Goal: Task Accomplishment & Management: Manage account settings

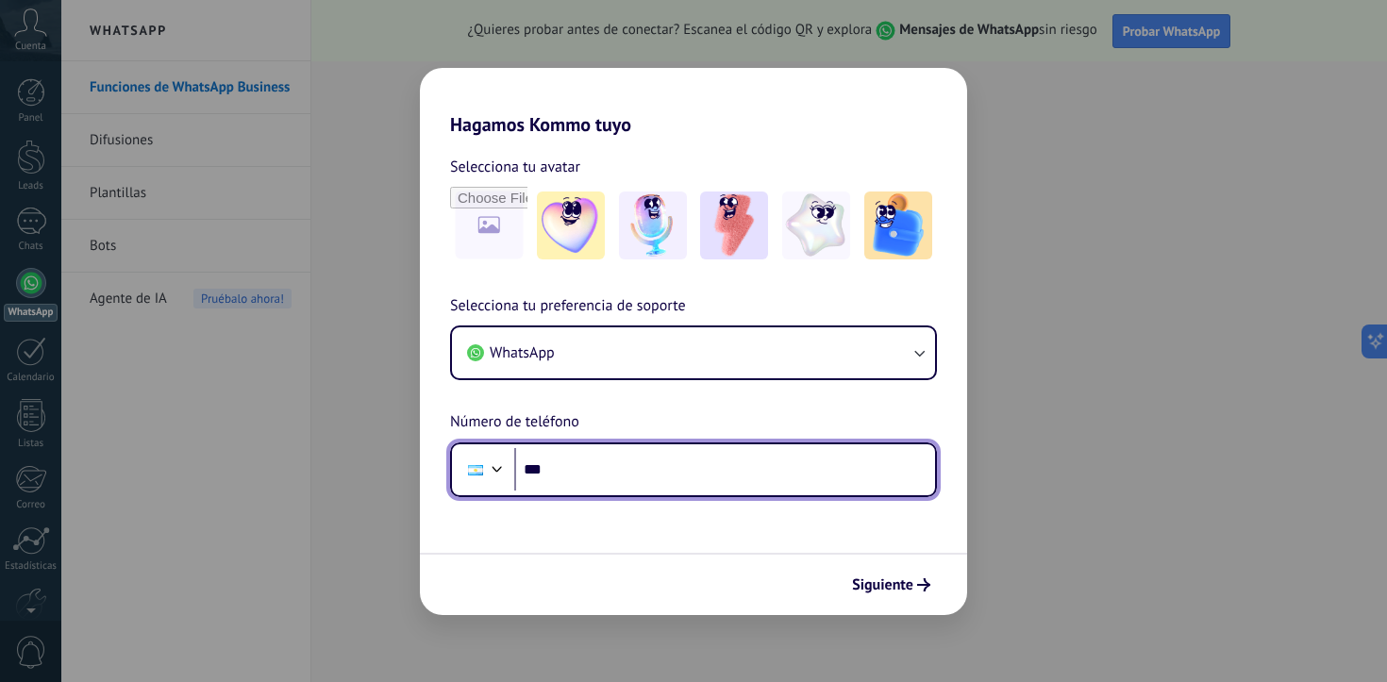
click at [604, 468] on input "***" at bounding box center [724, 469] width 421 height 43
click at [688, 476] on input "**********" at bounding box center [724, 469] width 421 height 43
type input "**********"
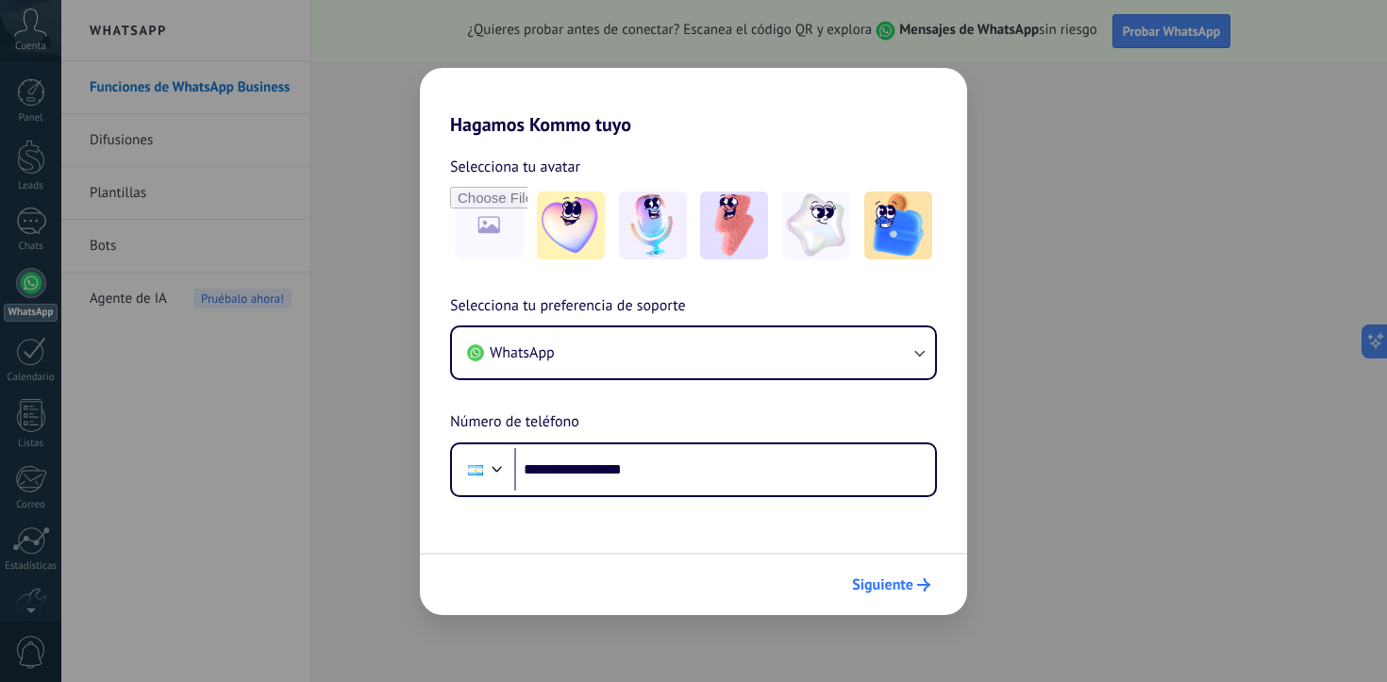
click at [892, 582] on span "Siguiente" at bounding box center [882, 585] width 61 height 13
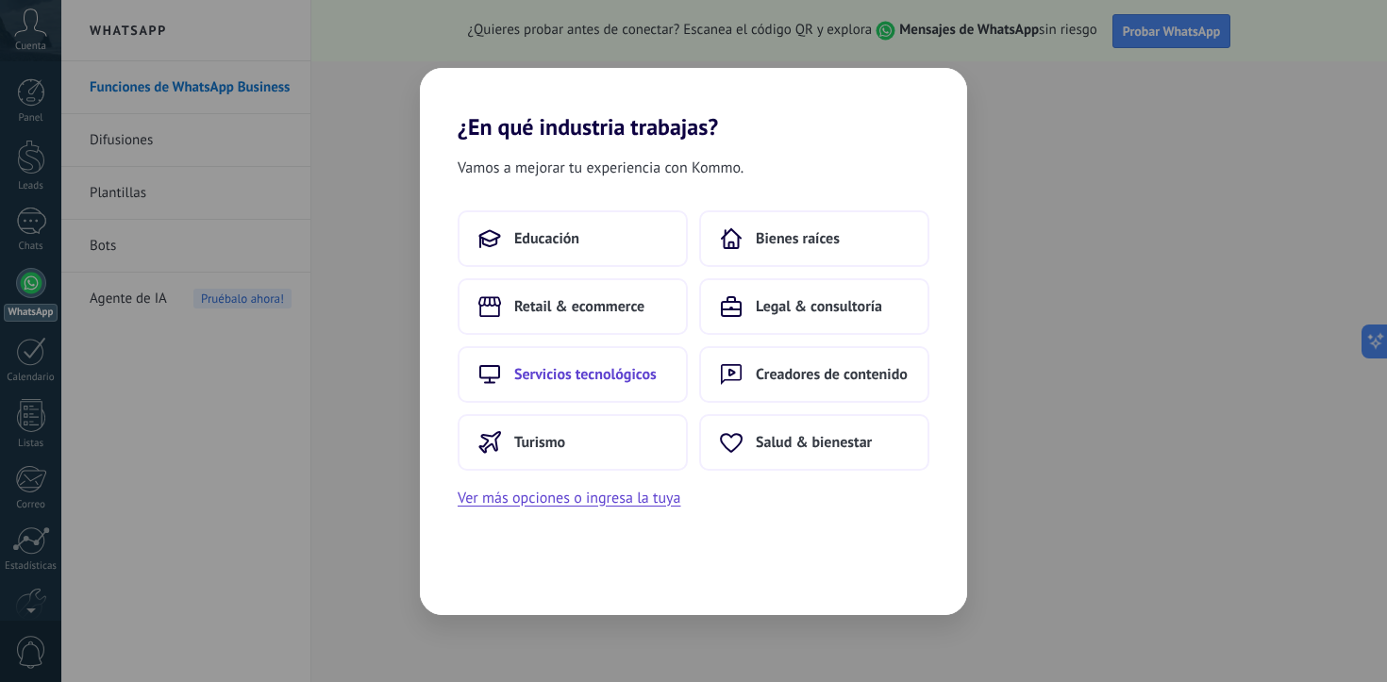
click at [638, 389] on button "Servicios tecnológicos" at bounding box center [573, 374] width 230 height 57
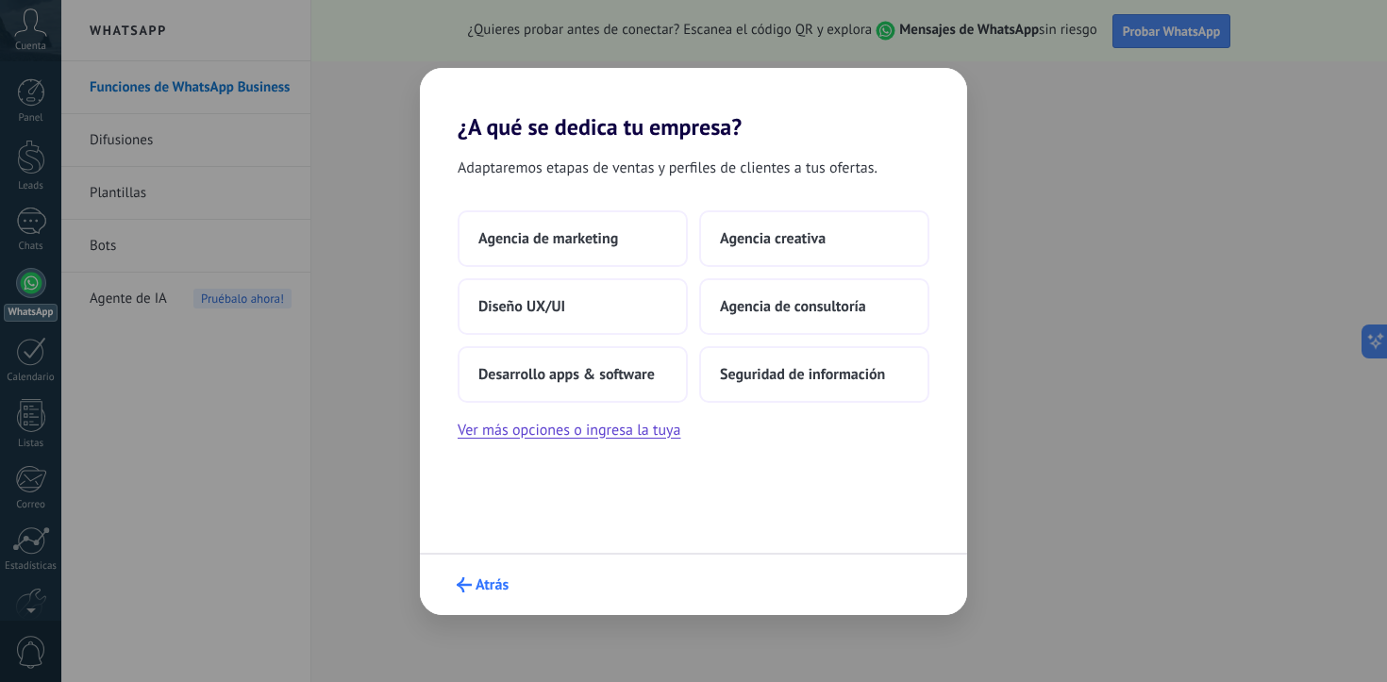
click at [480, 597] on button "Atrás" at bounding box center [482, 585] width 69 height 32
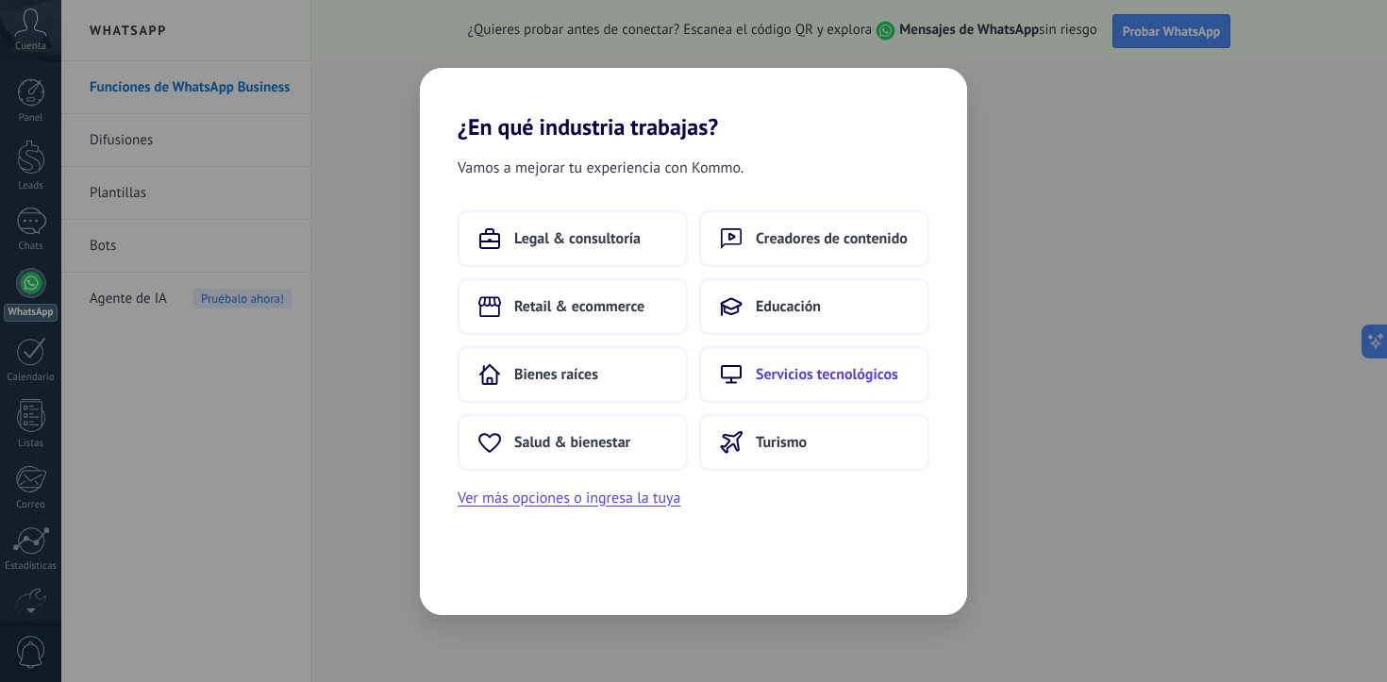
click at [771, 373] on span "Servicios tecnológicos" at bounding box center [827, 374] width 143 height 19
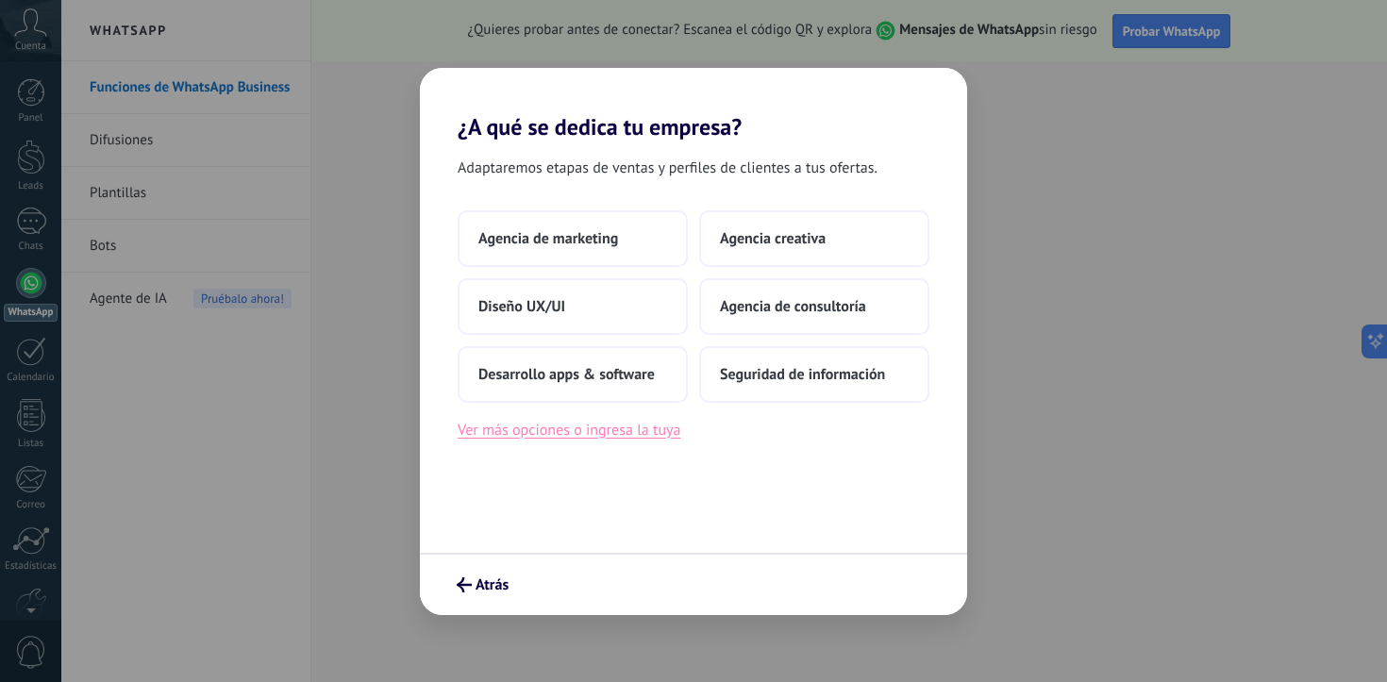
click at [668, 425] on button "Ver más opciones o ingresa la tuya" at bounding box center [569, 430] width 223 height 25
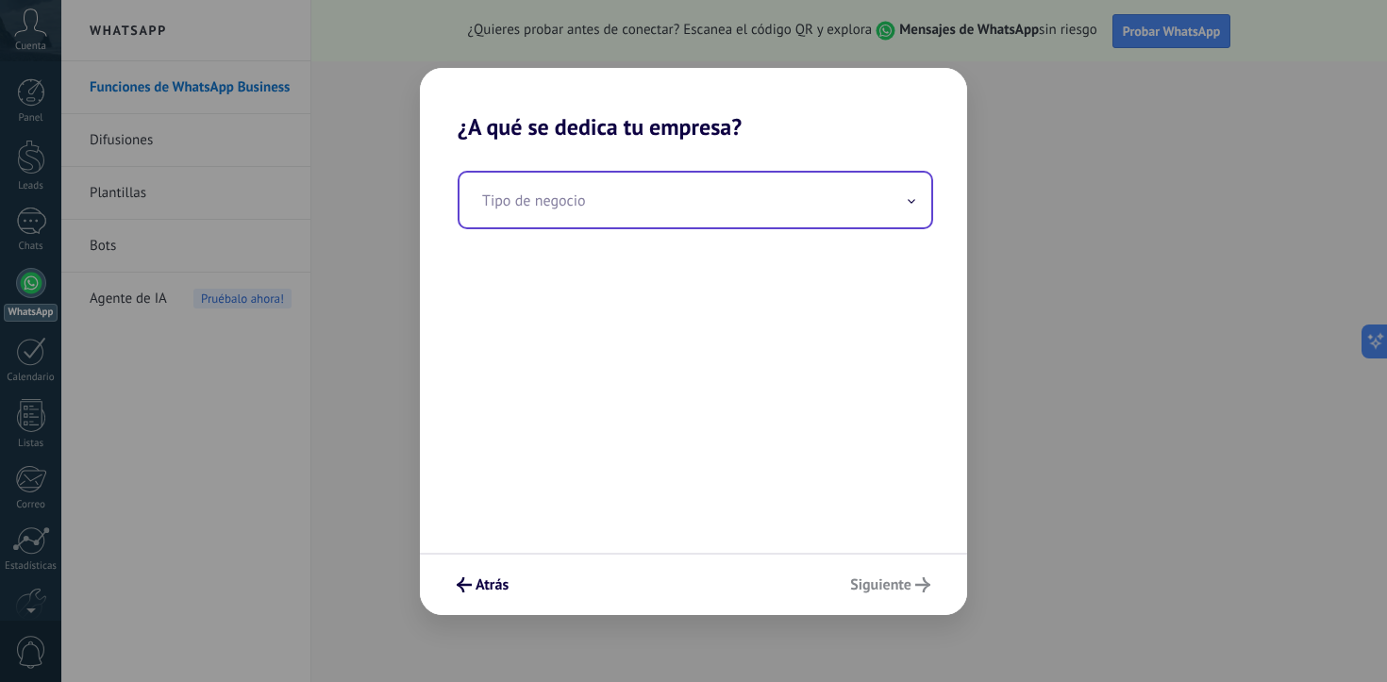
click at [702, 216] on input "text" at bounding box center [696, 200] width 472 height 55
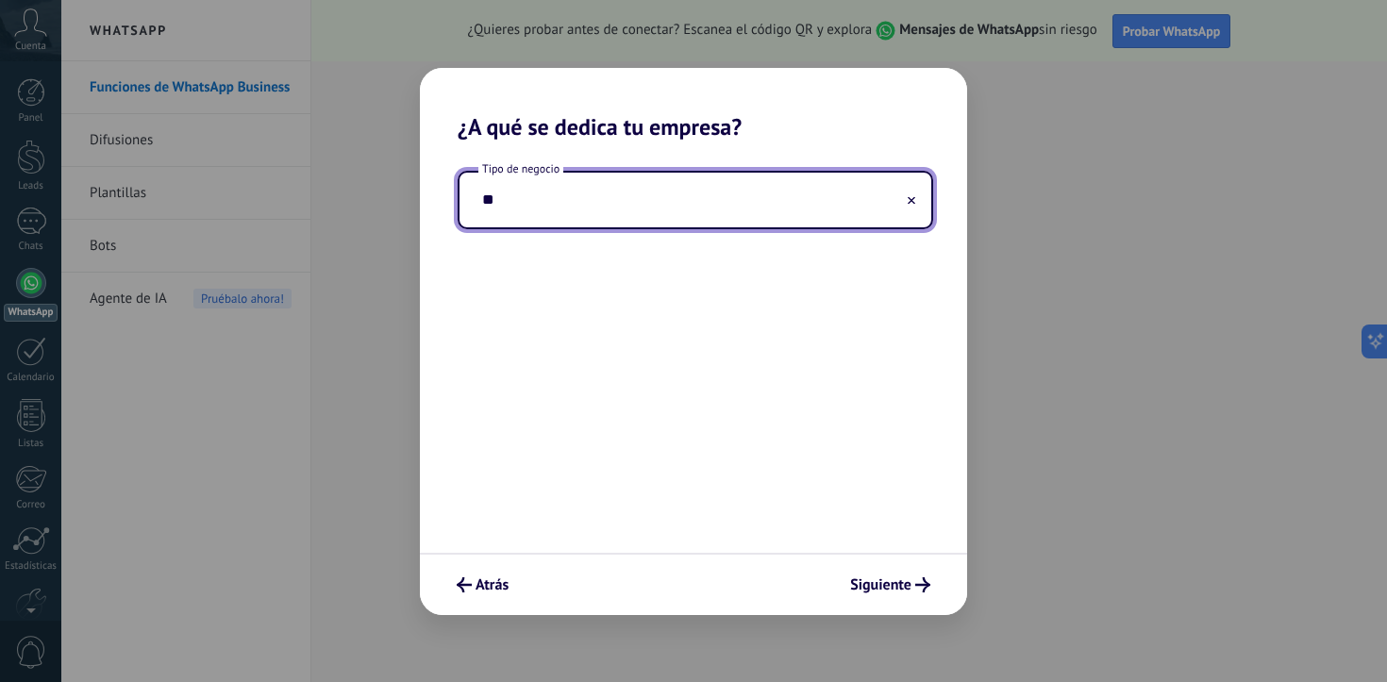
type input "*"
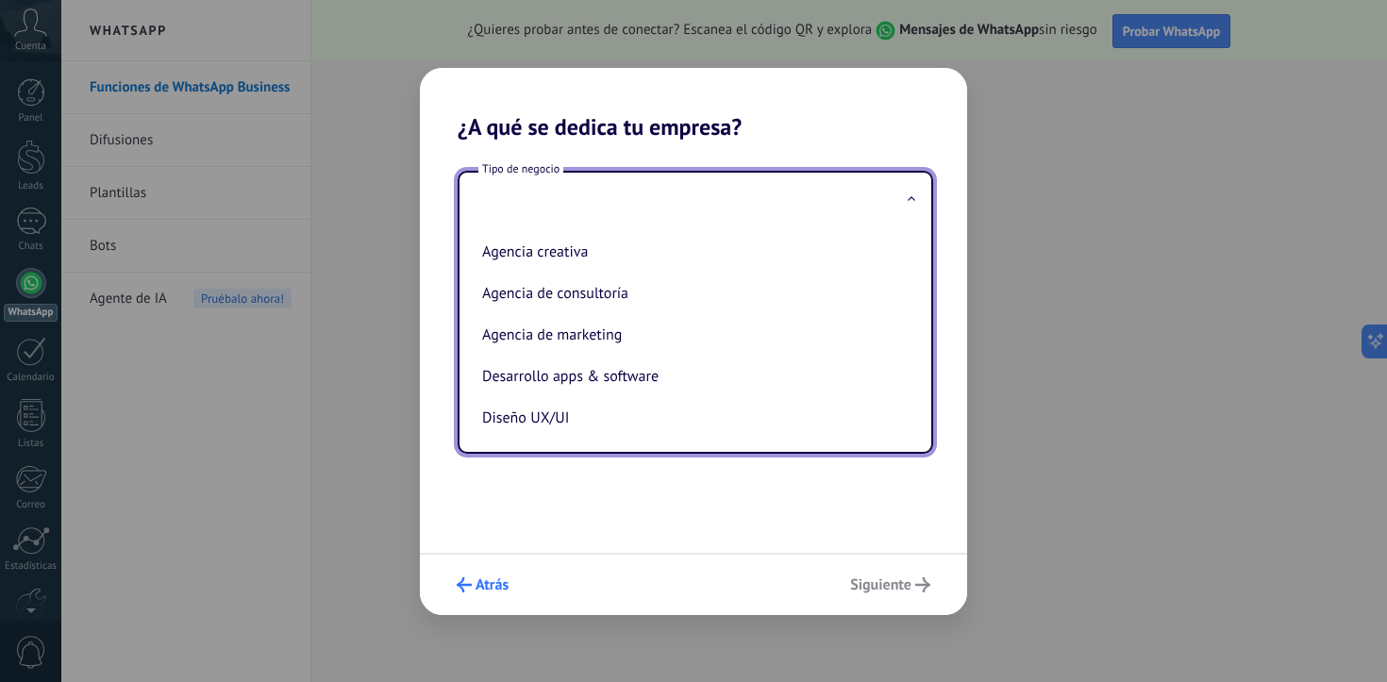
click at [476, 579] on span "Atrás" at bounding box center [492, 585] width 33 height 13
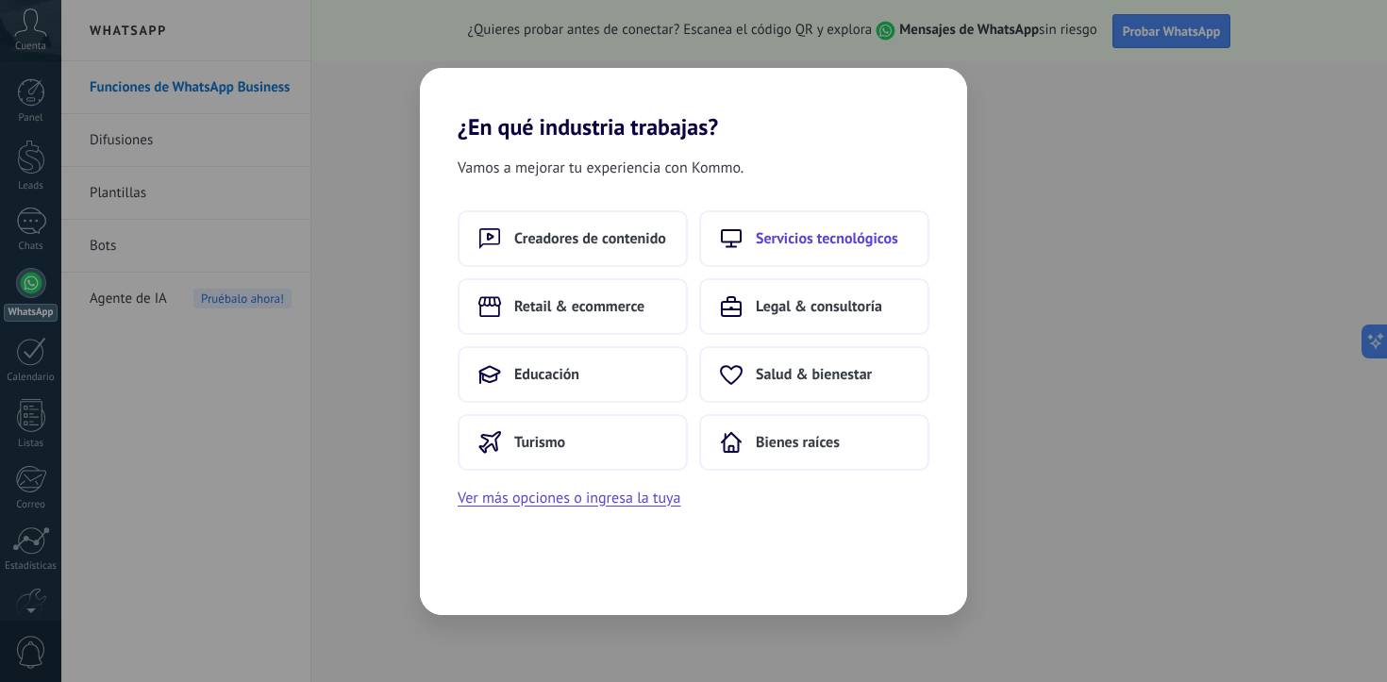
click at [797, 257] on button "Servicios tecnológicos" at bounding box center [814, 238] width 230 height 57
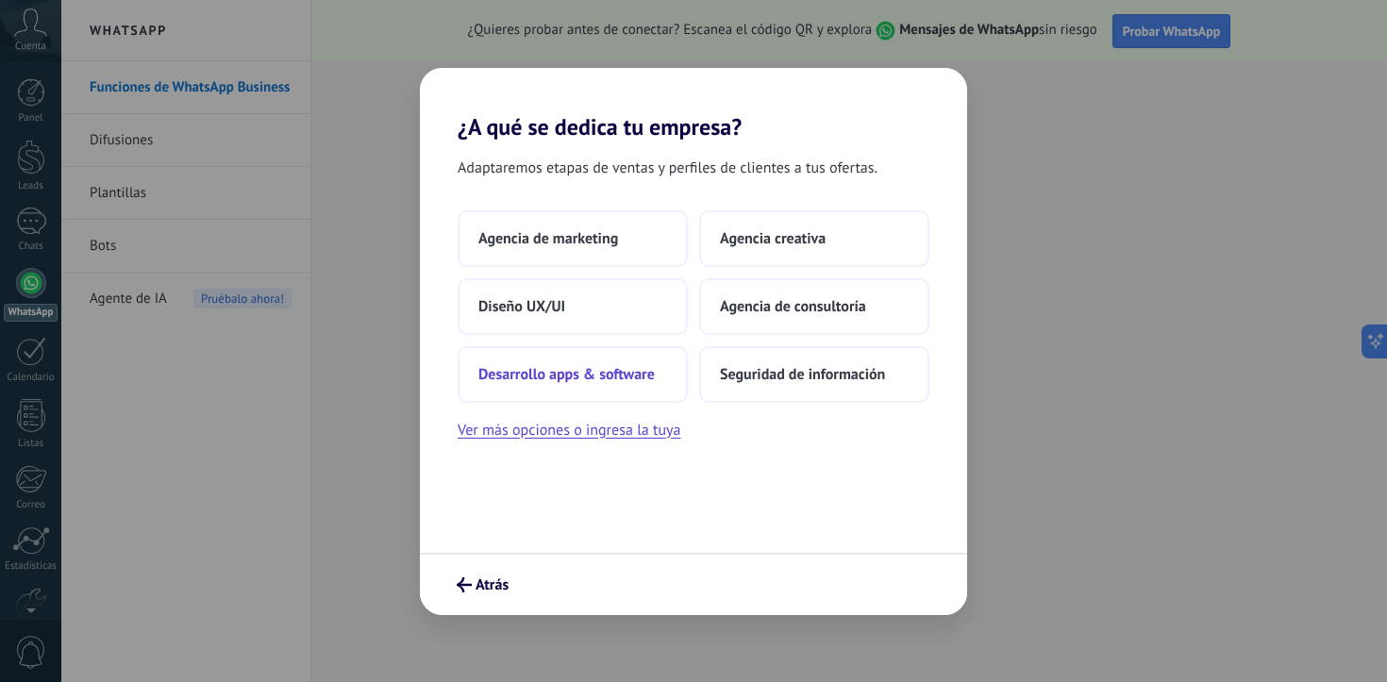
click at [674, 368] on button "Desarrollo apps & software" at bounding box center [573, 374] width 230 height 57
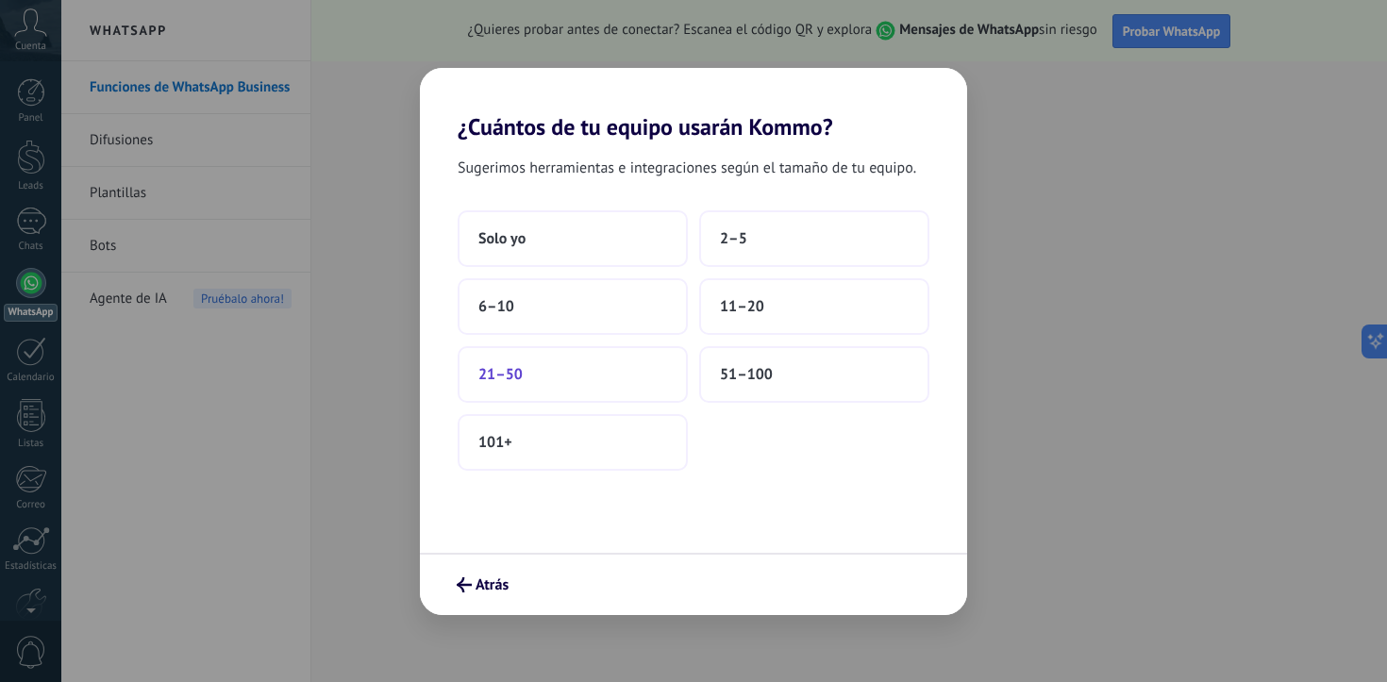
click at [641, 394] on button "21–50" at bounding box center [573, 374] width 230 height 57
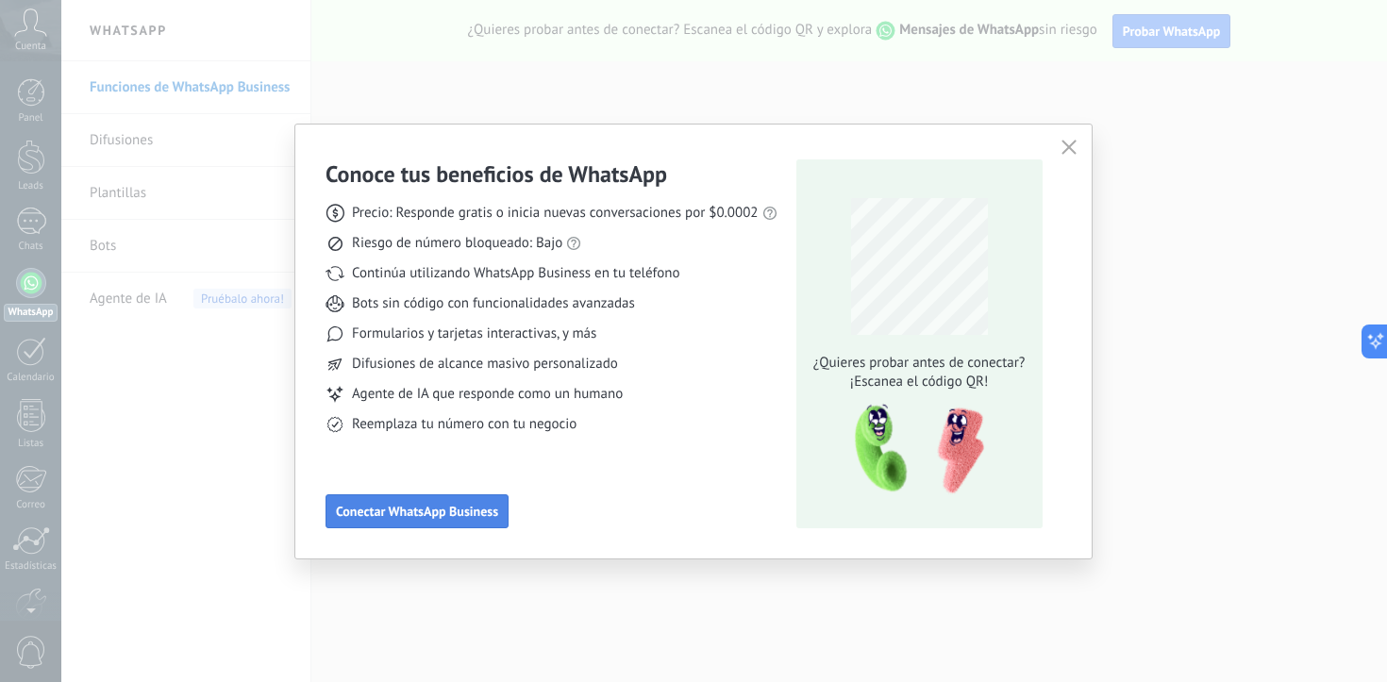
click at [481, 500] on button "Conectar WhatsApp Business" at bounding box center [417, 512] width 183 height 34
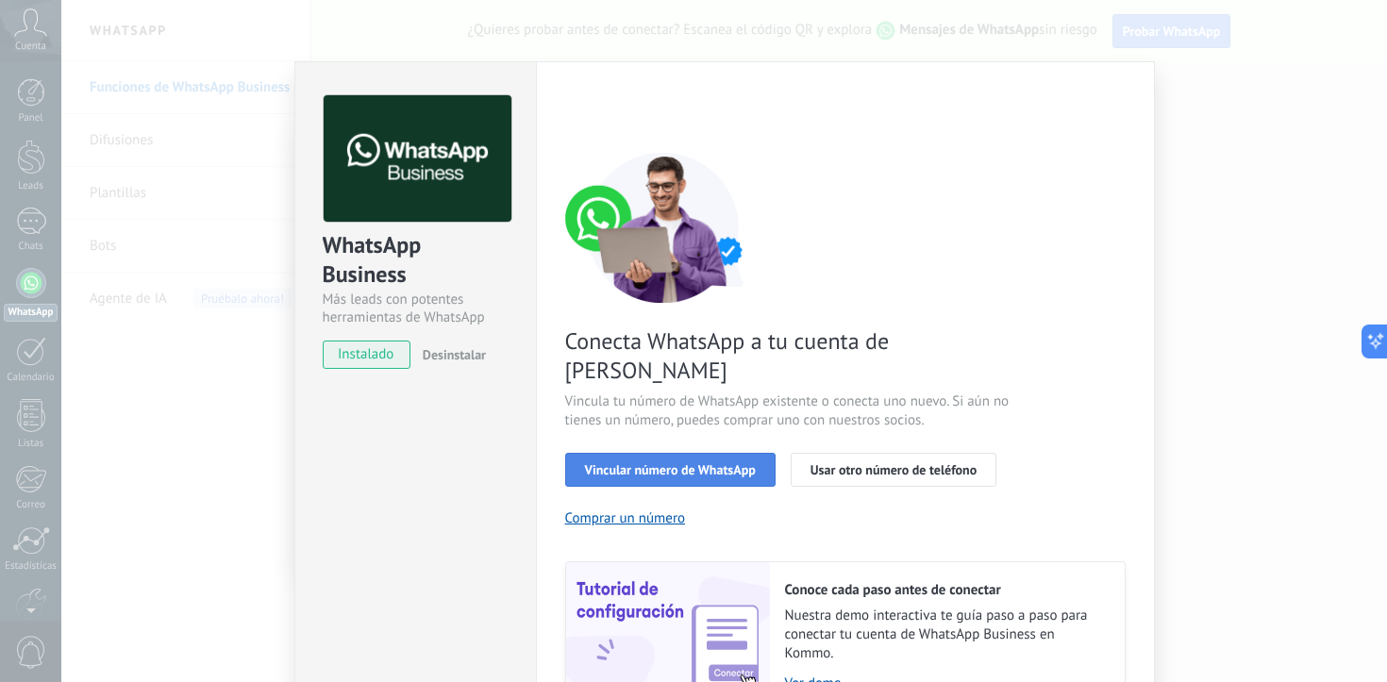
click at [719, 453] on button "Vincular número de WhatsApp" at bounding box center [670, 470] width 210 height 34
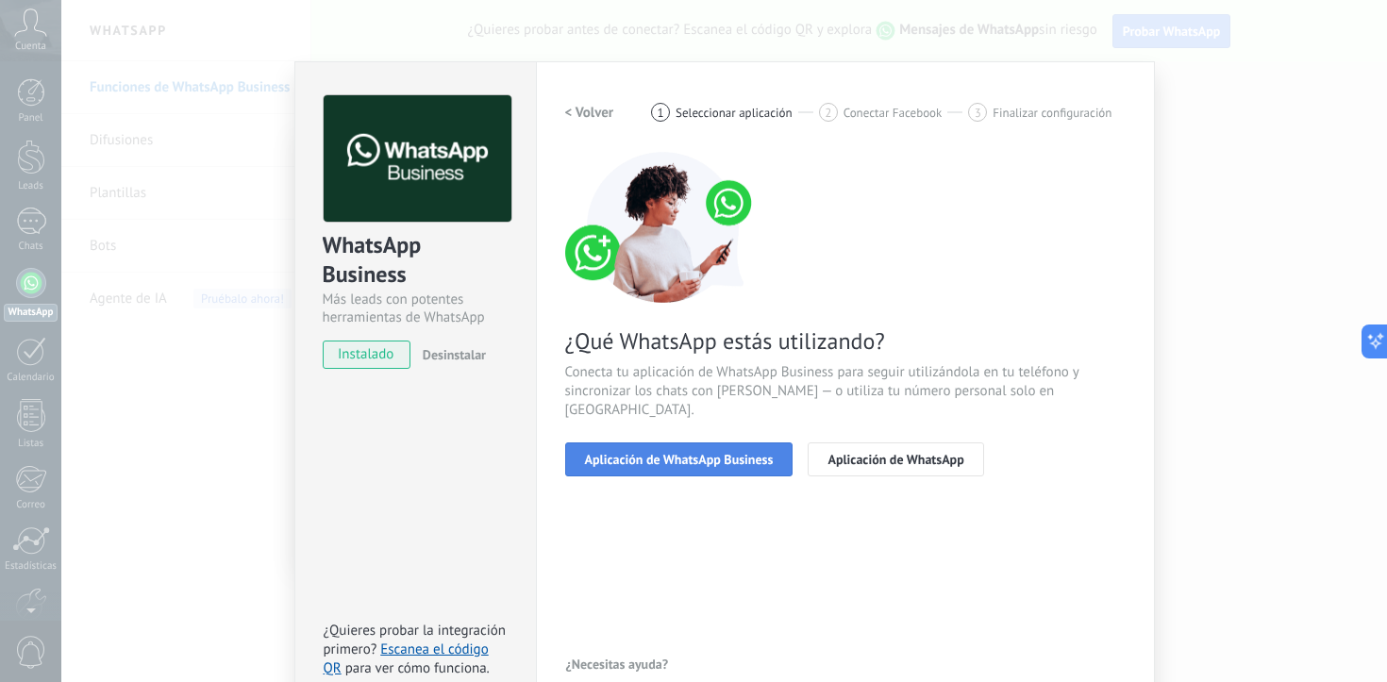
click at [768, 453] on span "Aplicación de WhatsApp Business" at bounding box center [679, 459] width 189 height 13
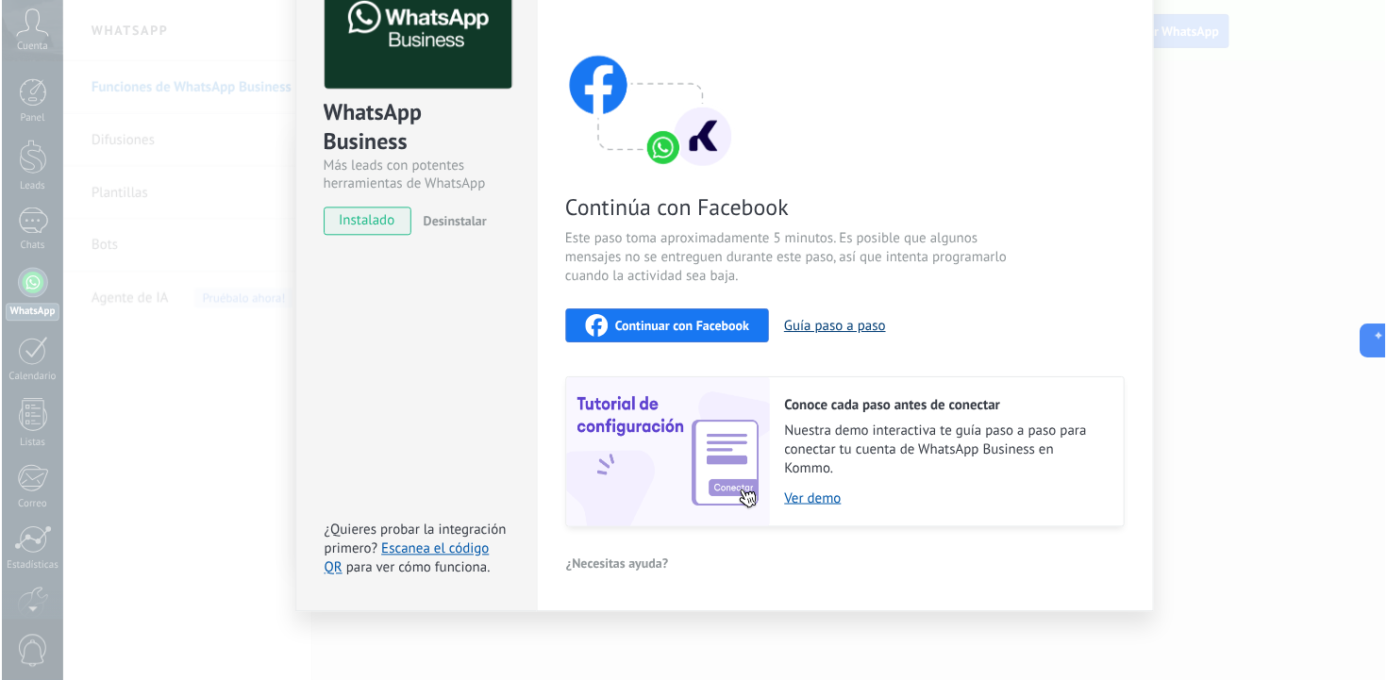
scroll to position [134, 0]
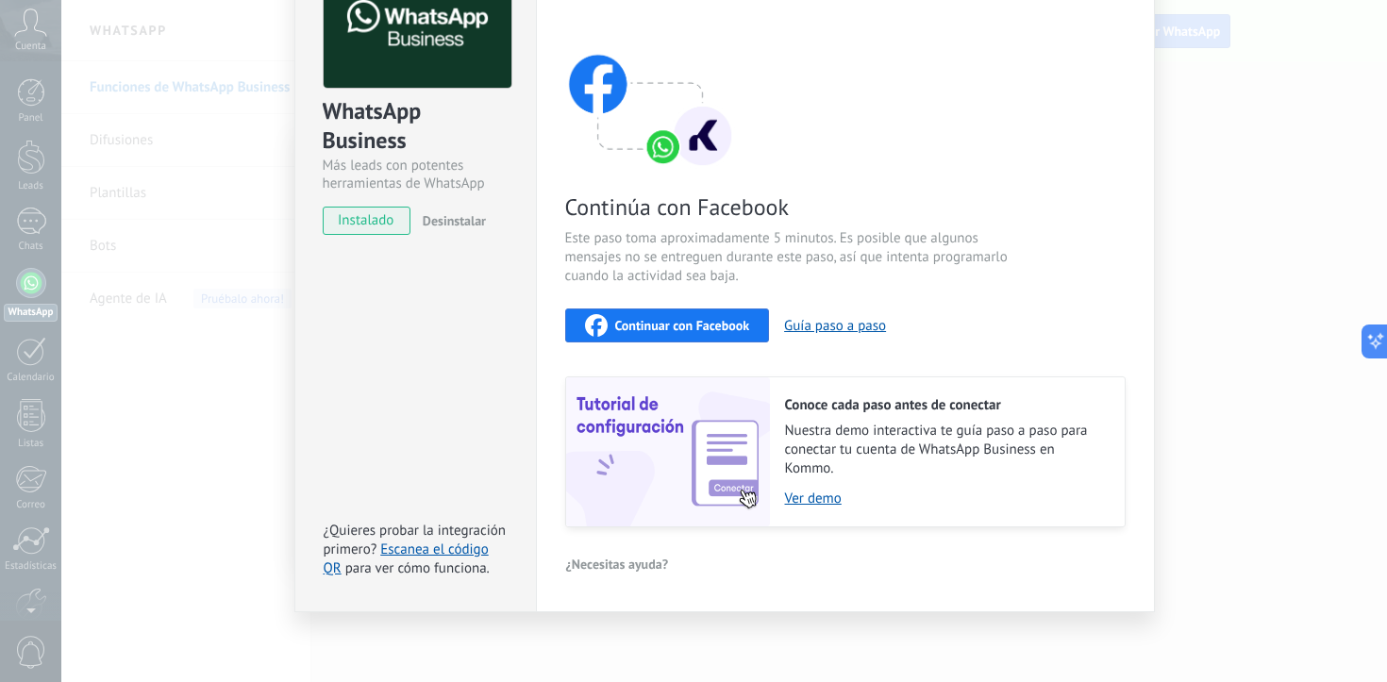
click at [748, 329] on button "Continuar con Facebook" at bounding box center [667, 326] width 205 height 34
click at [395, 288] on div "WhatsApp Business Más leads con potentes herramientas de WhatsApp instalado Des…" at bounding box center [415, 269] width 242 height 685
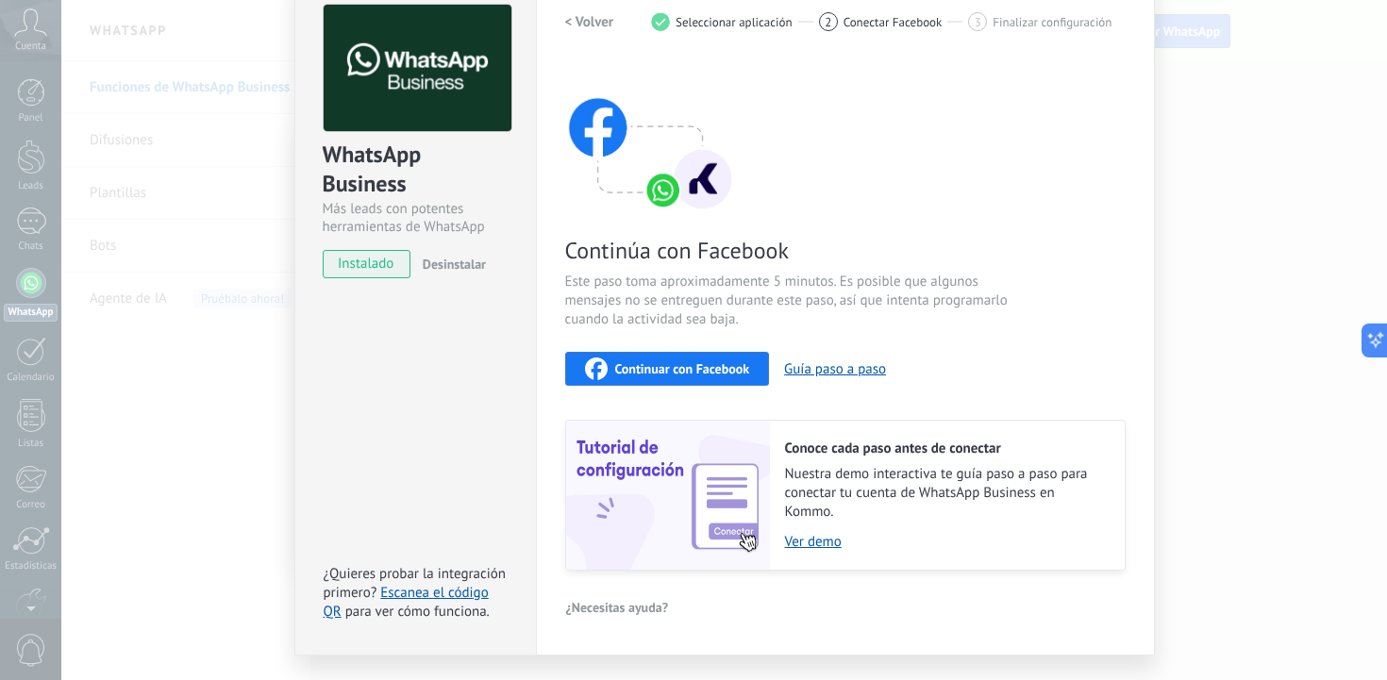
scroll to position [92, 0]
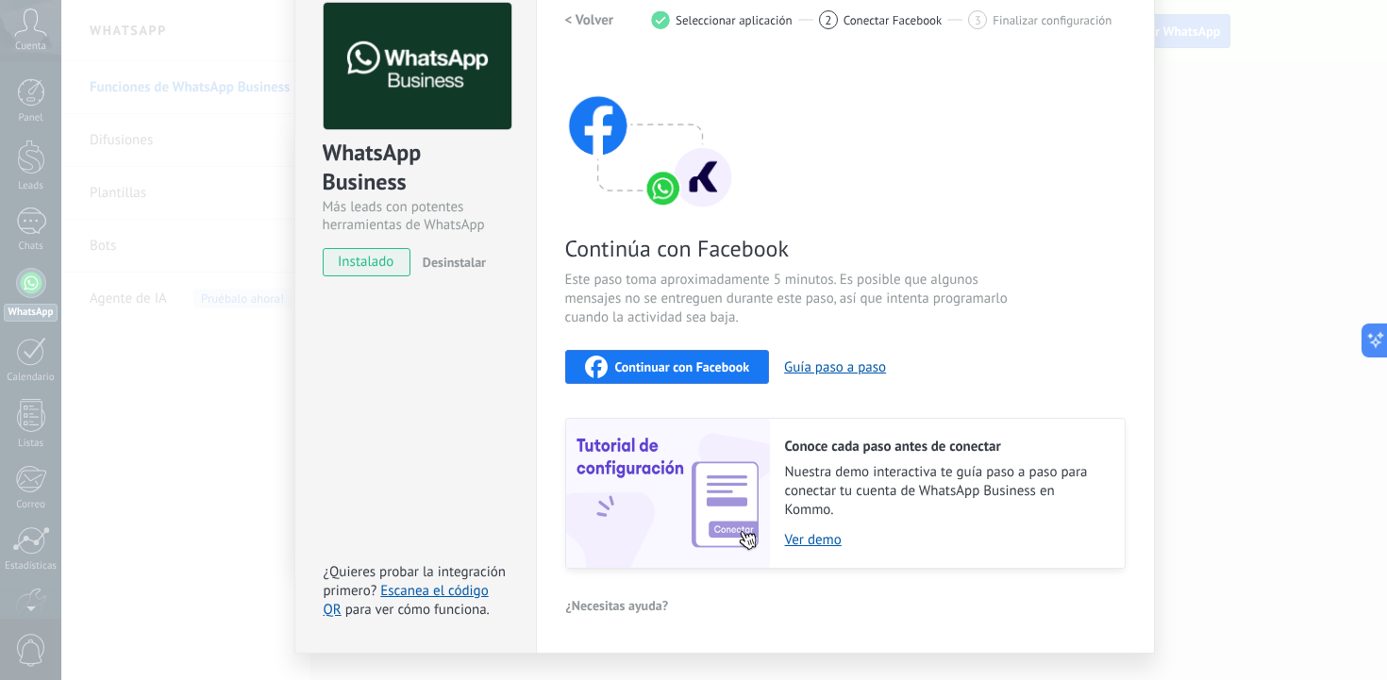
click at [682, 363] on span "Continuar con Facebook" at bounding box center [682, 367] width 135 height 13
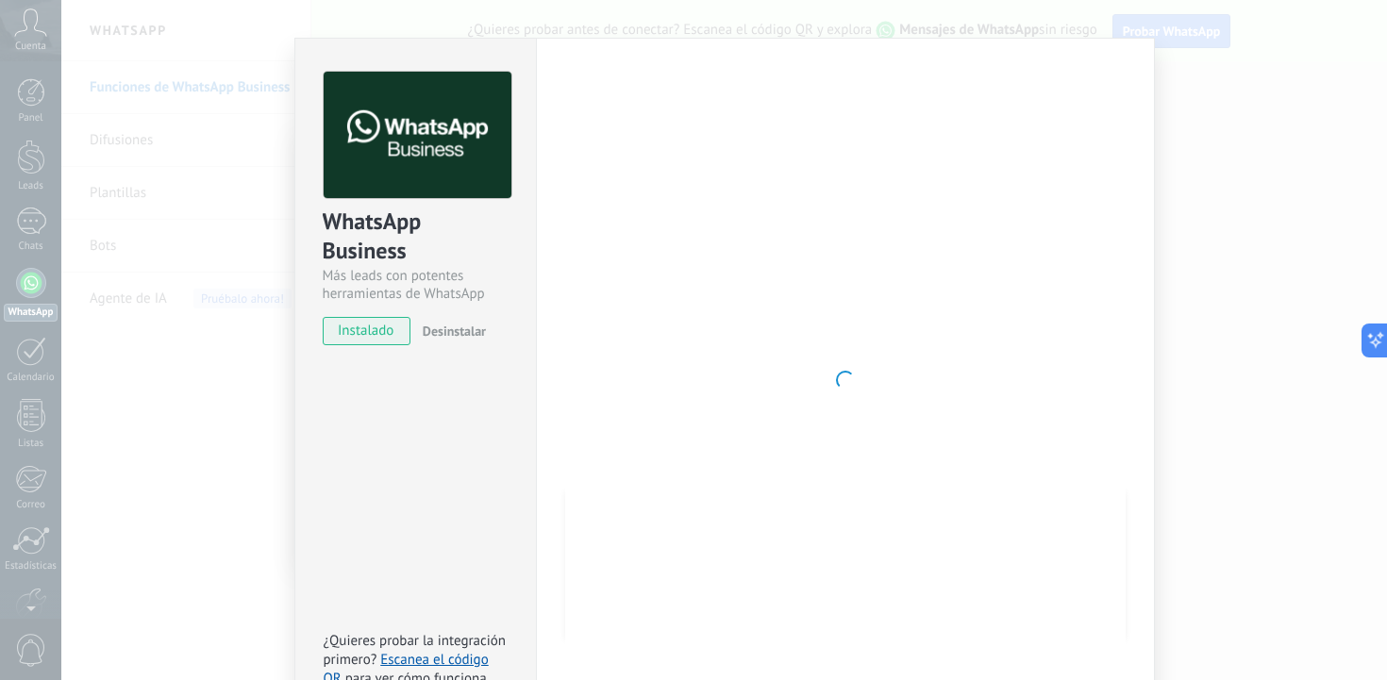
scroll to position [136, 0]
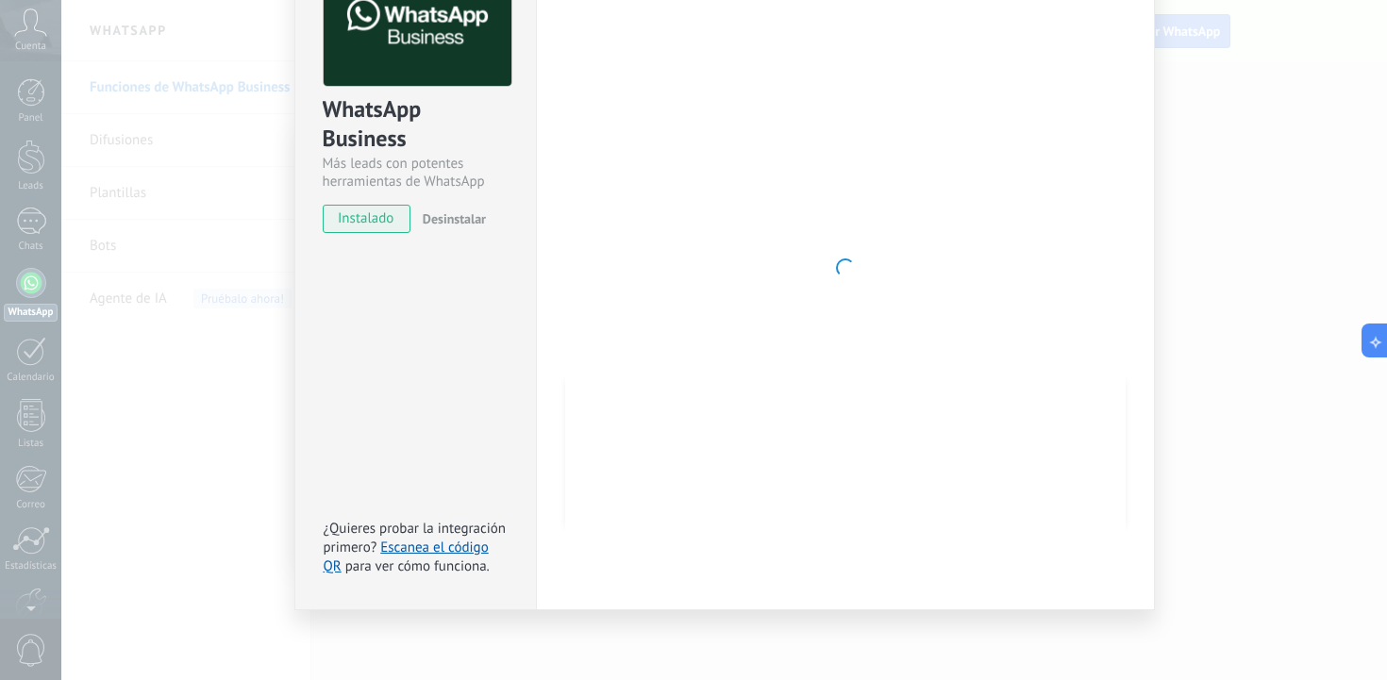
click at [1166, 218] on div "WhatsApp Business Más leads con potentes herramientas de WhatsApp instalado Des…" at bounding box center [724, 340] width 1326 height 680
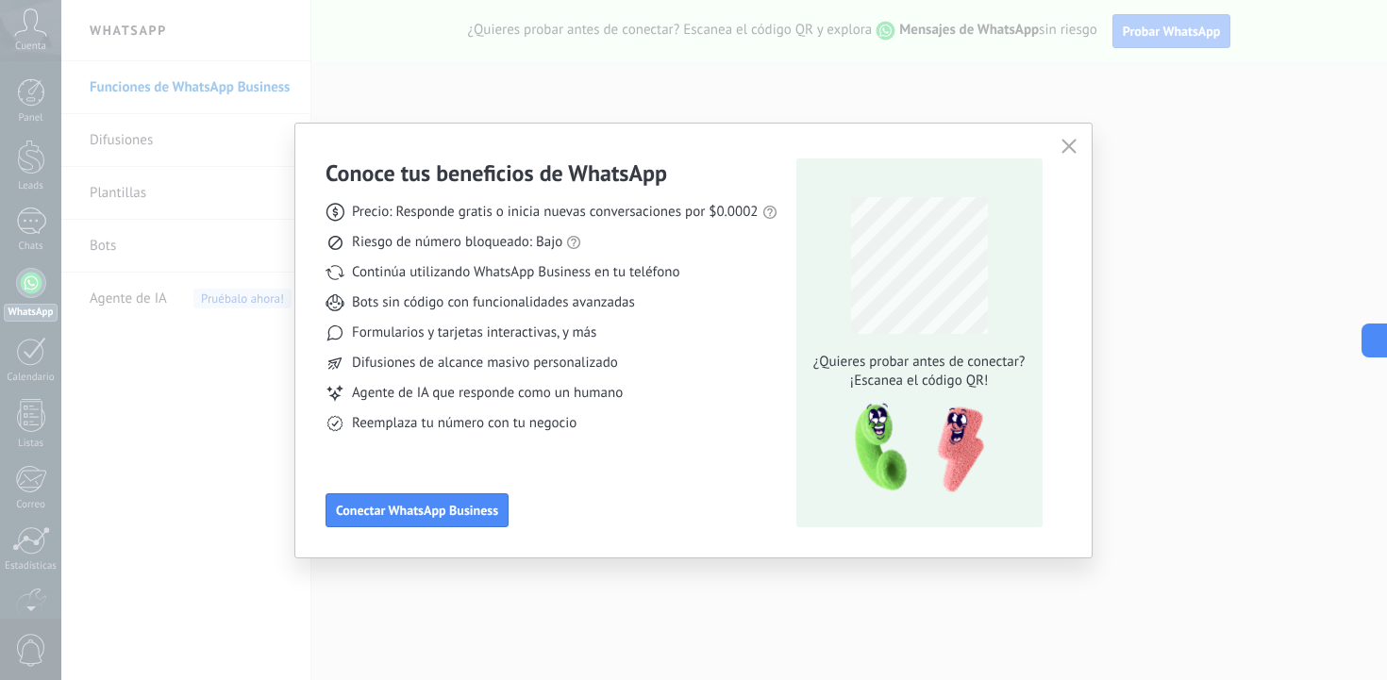
scroll to position [0, 0]
click at [1079, 152] on button "button" at bounding box center [1069, 147] width 25 height 26
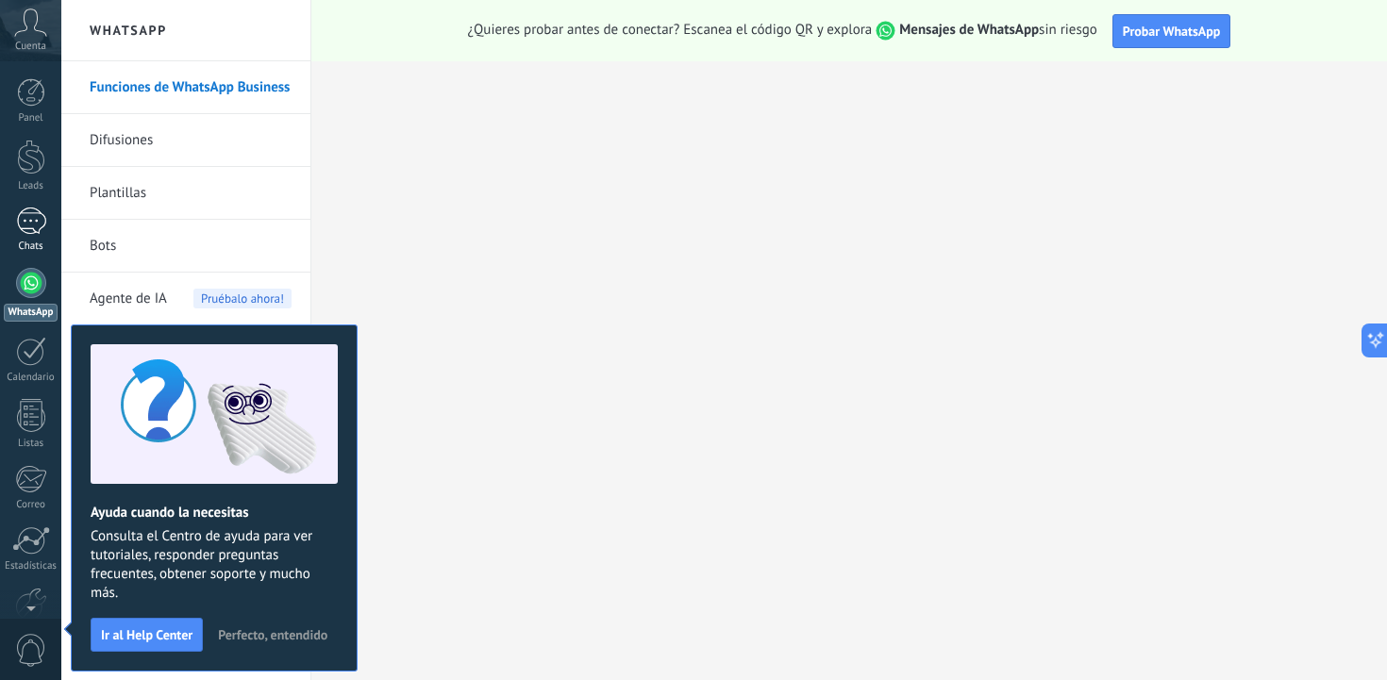
click at [31, 221] on div at bounding box center [31, 221] width 30 height 27
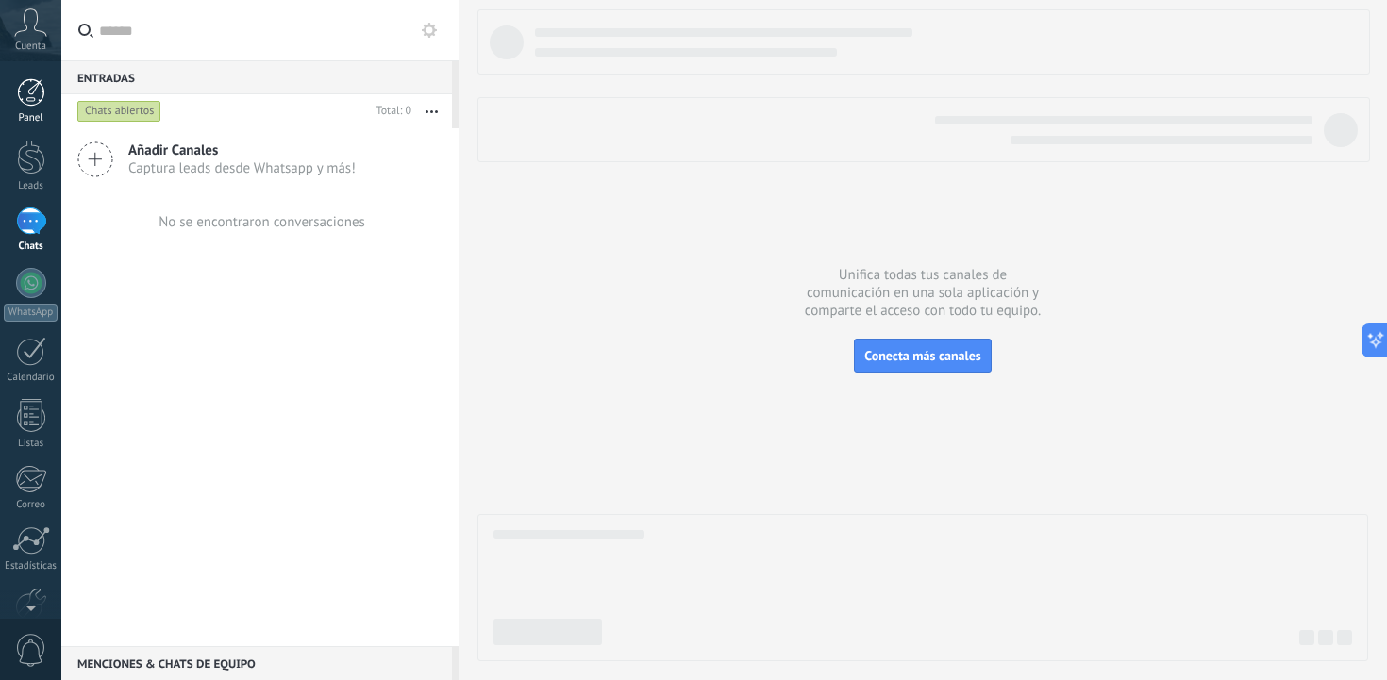
click at [29, 171] on div at bounding box center [31, 157] width 28 height 35
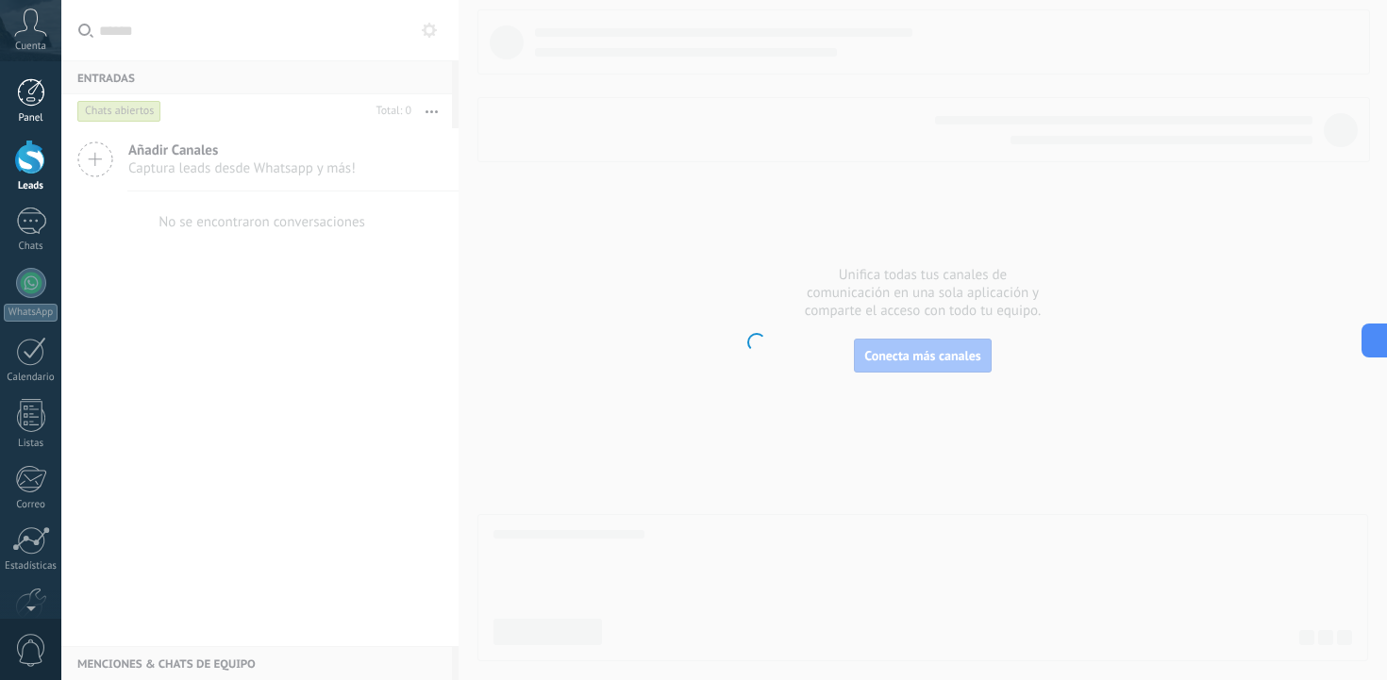
click at [31, 100] on div at bounding box center [31, 92] width 28 height 28
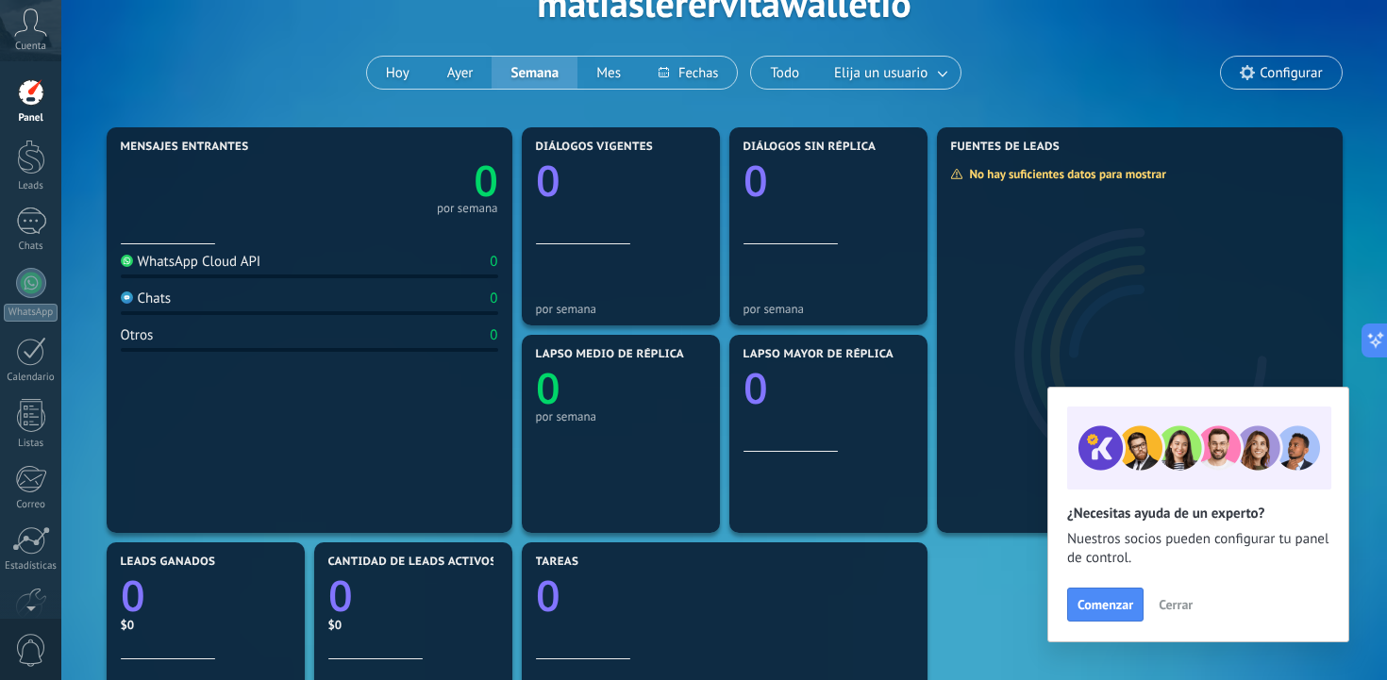
scroll to position [114, 0]
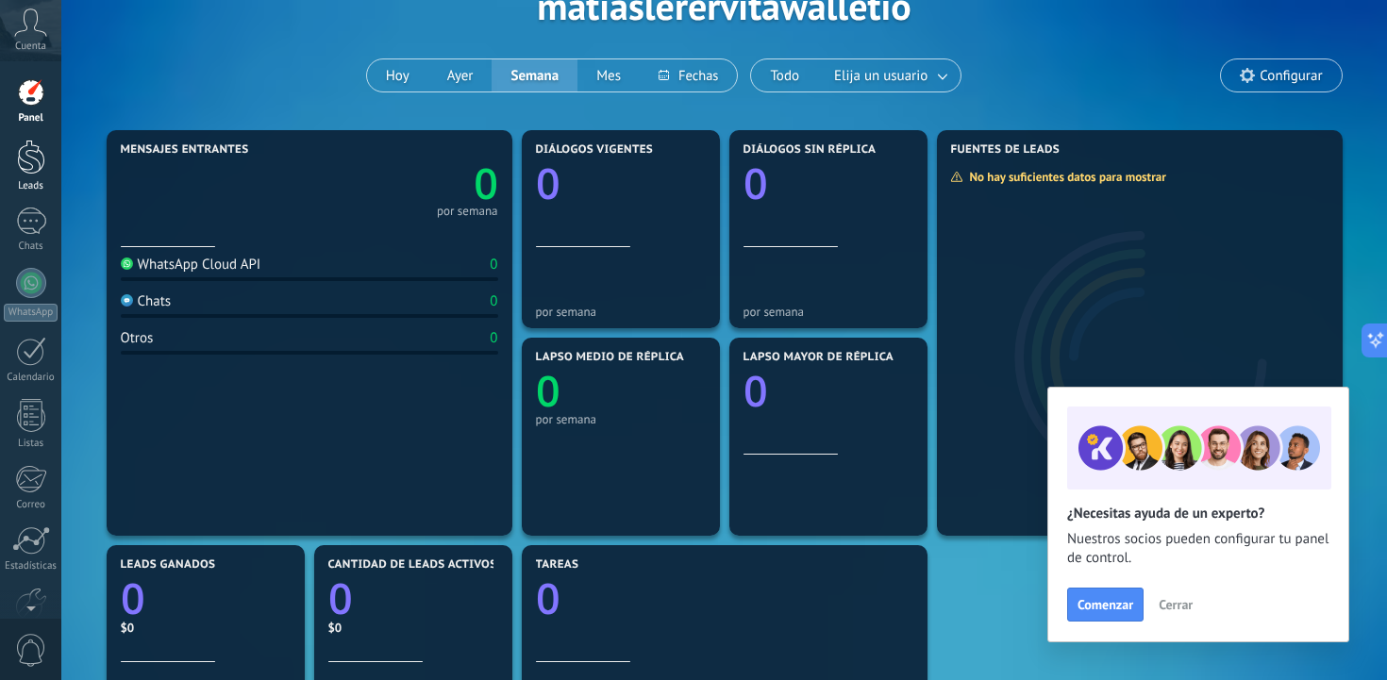
click at [40, 158] on div at bounding box center [31, 157] width 28 height 35
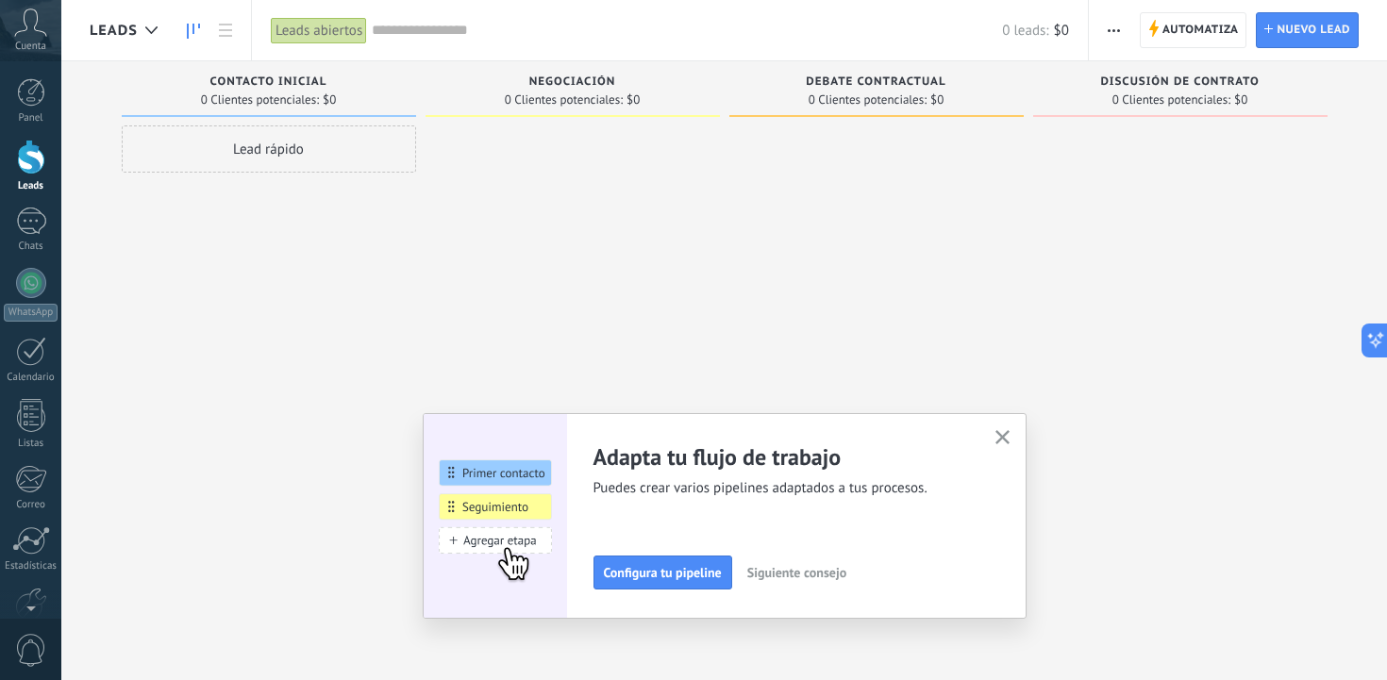
scroll to position [32, 0]
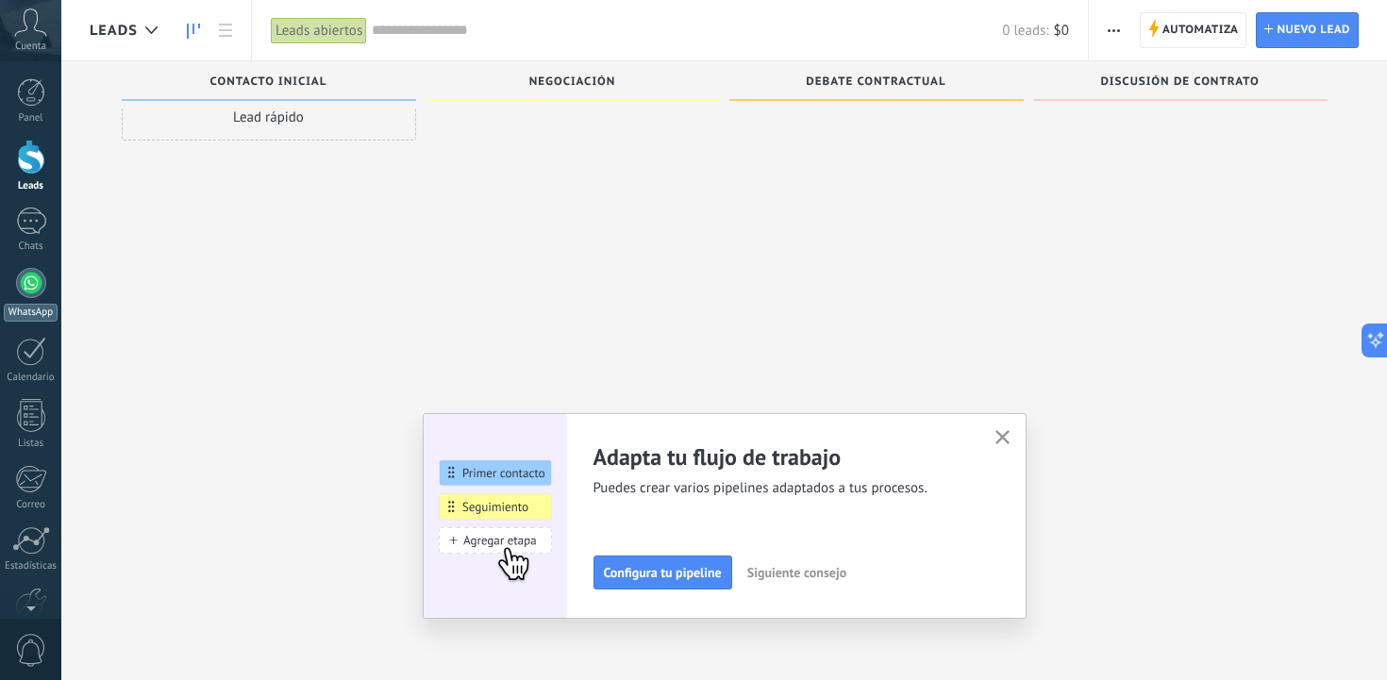
click at [32, 293] on div at bounding box center [31, 283] width 30 height 30
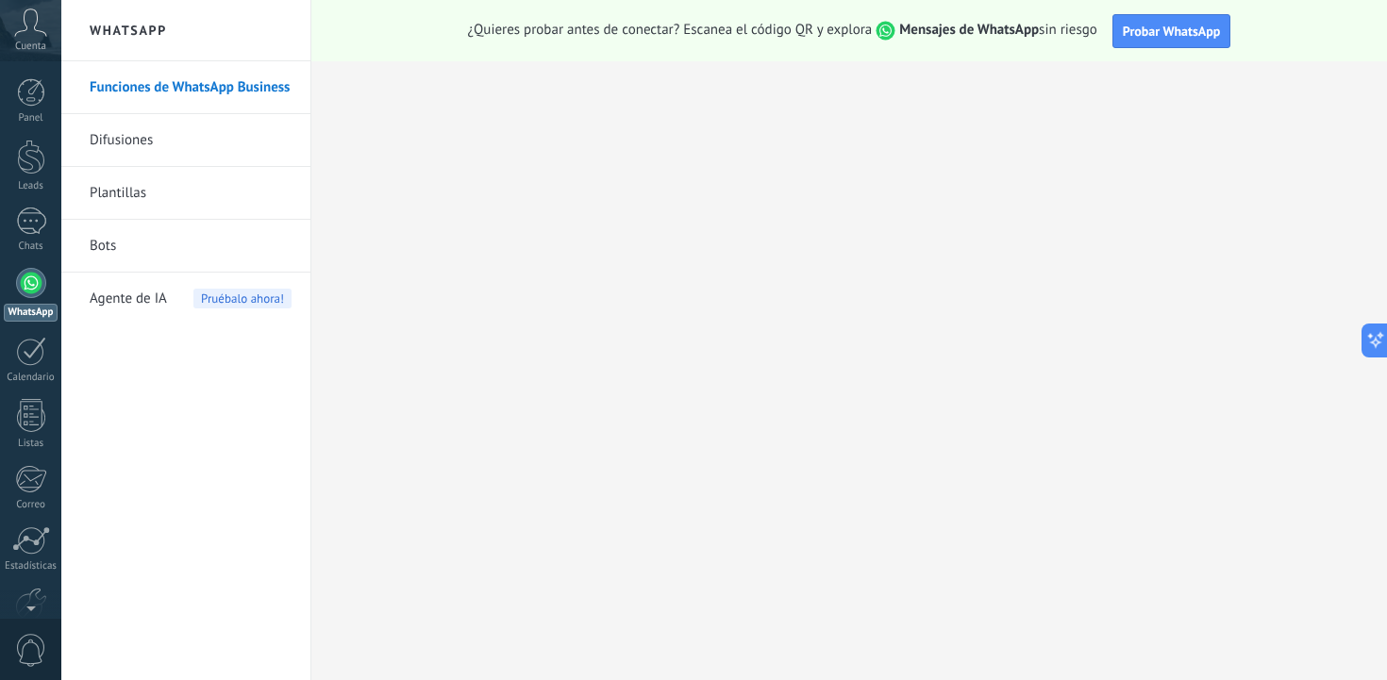
click at [142, 141] on link "Difusiones" at bounding box center [191, 140] width 202 height 53
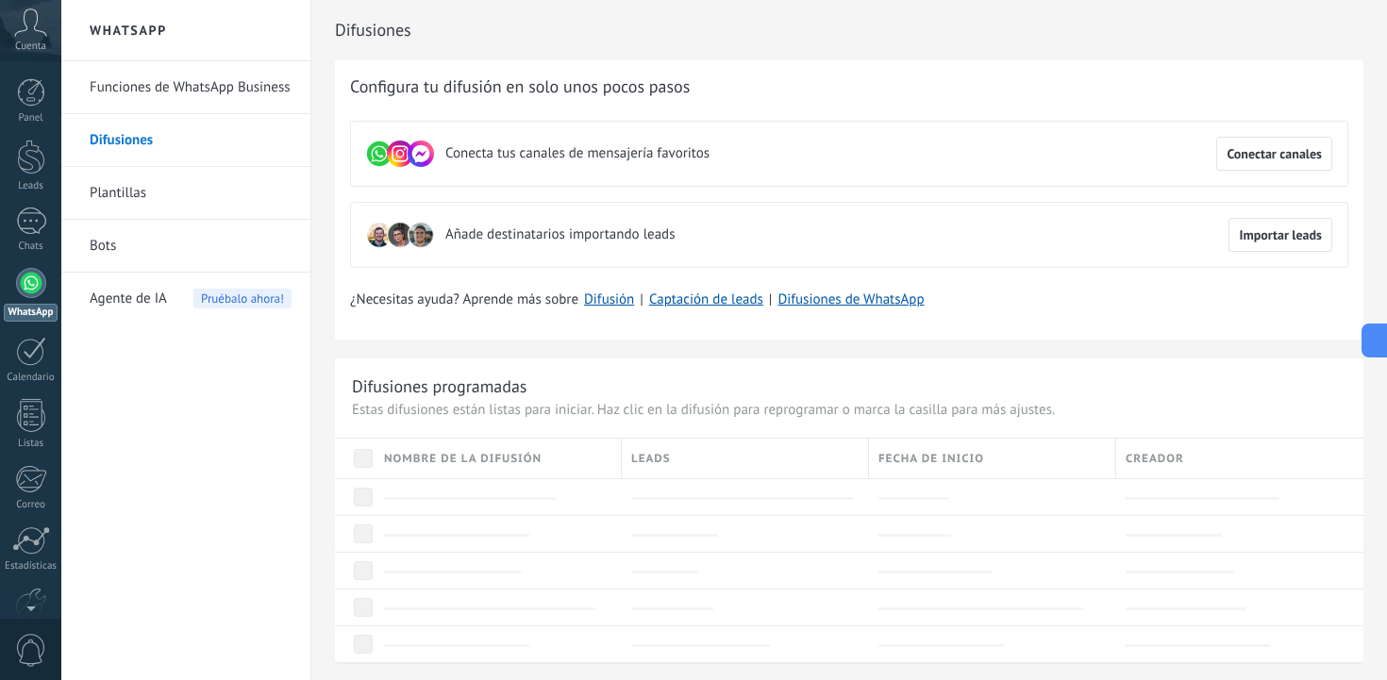
click at [31, 35] on icon at bounding box center [30, 22] width 33 height 28
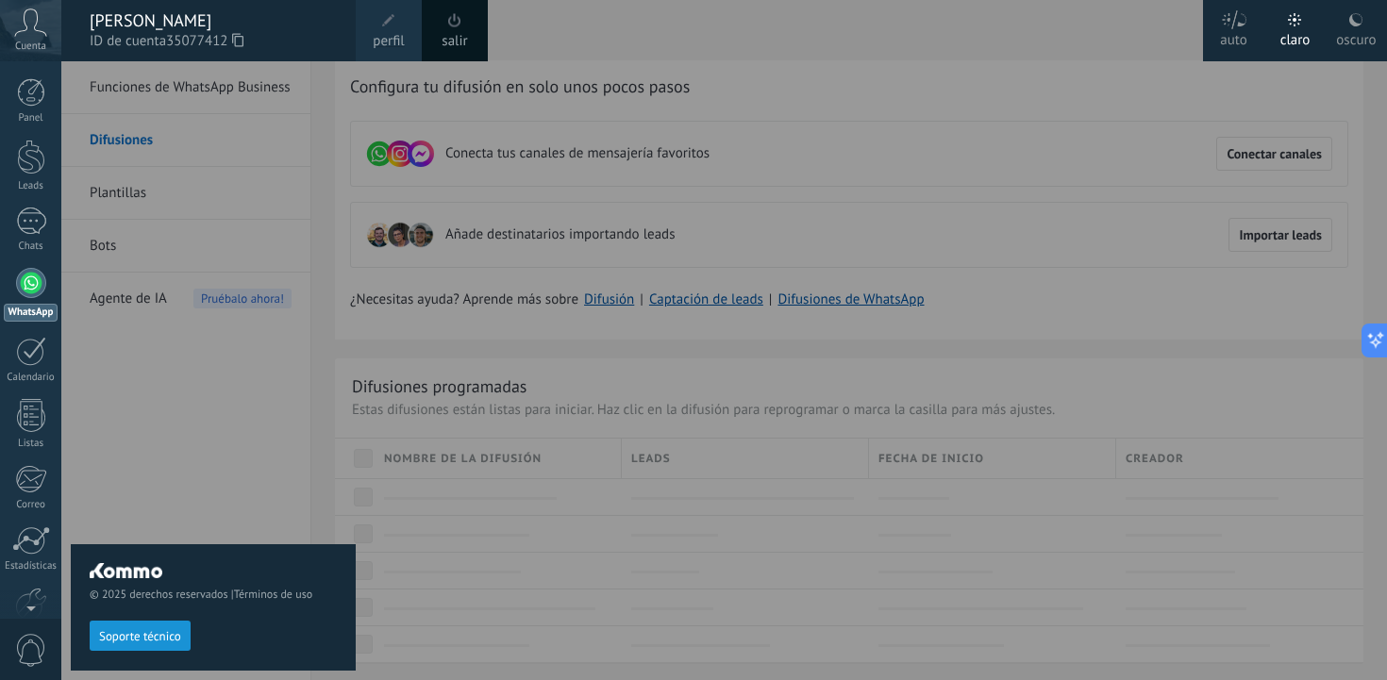
click at [392, 33] on span "perfil" at bounding box center [388, 41] width 31 height 21
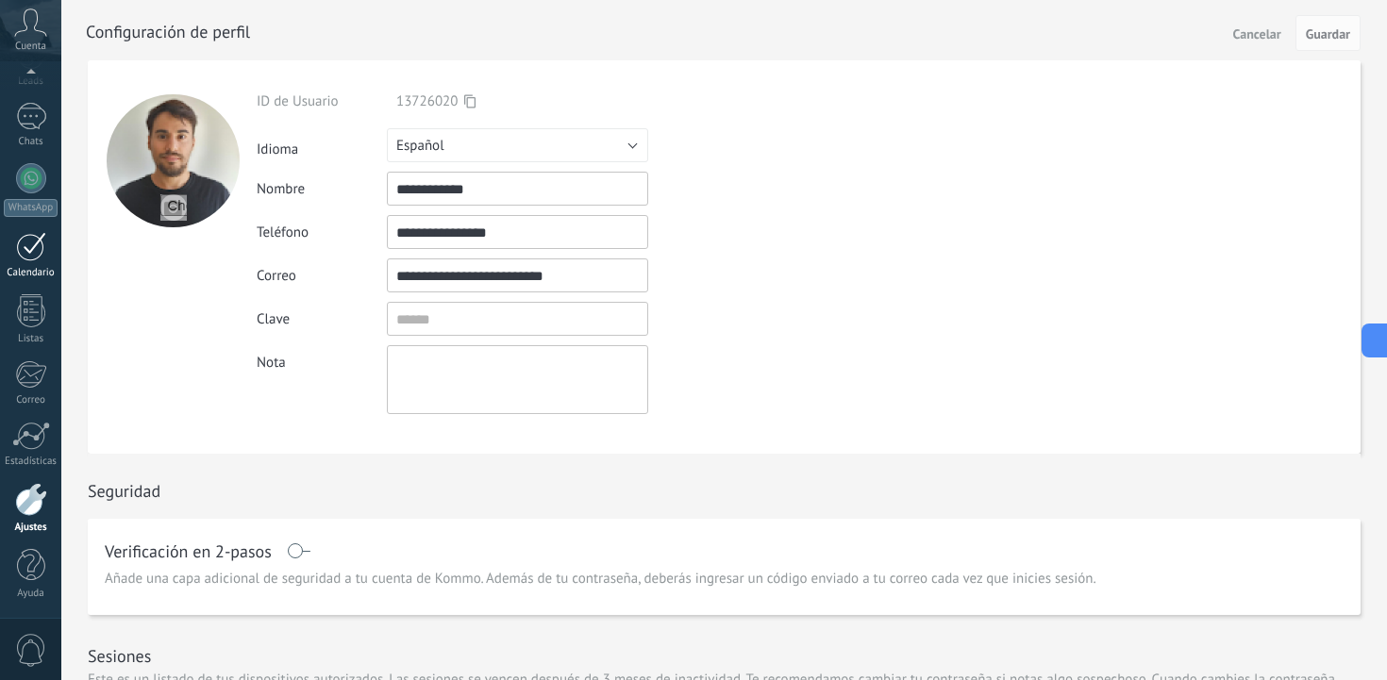
click at [37, 238] on div at bounding box center [31, 246] width 30 height 29
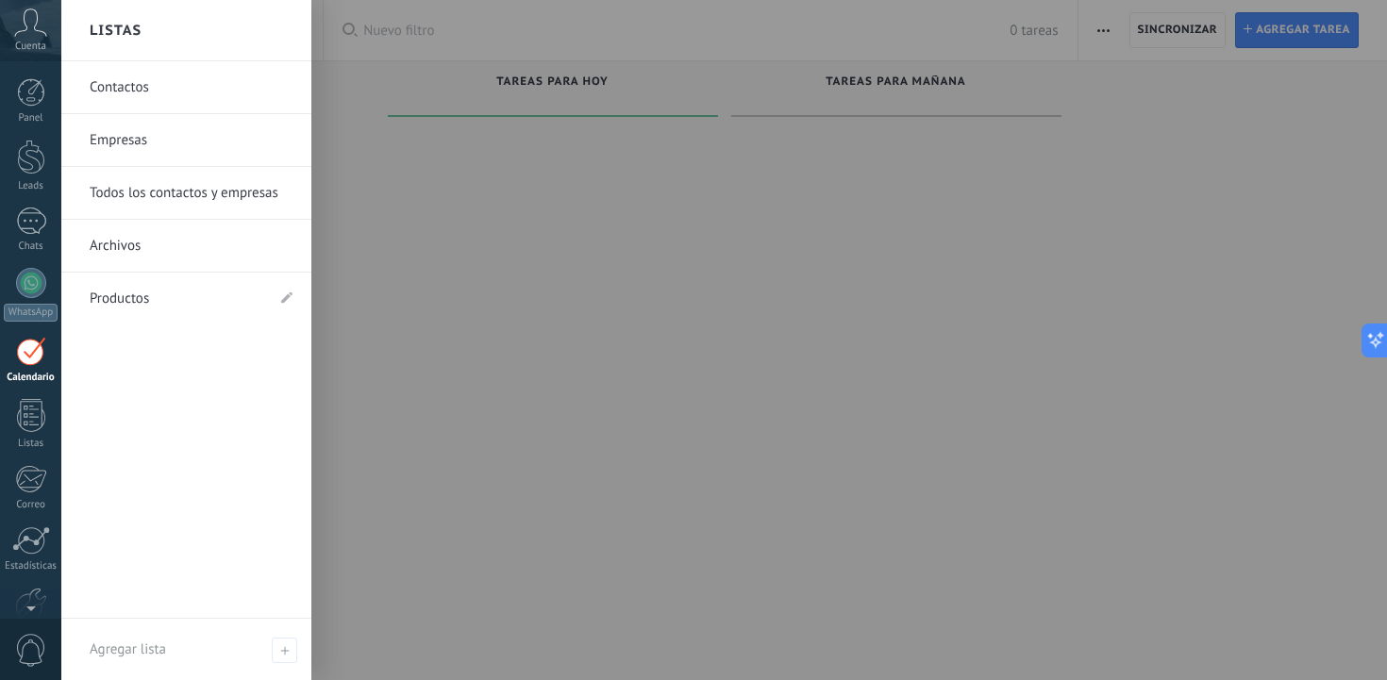
click at [146, 94] on link "Contactos" at bounding box center [191, 87] width 203 height 53
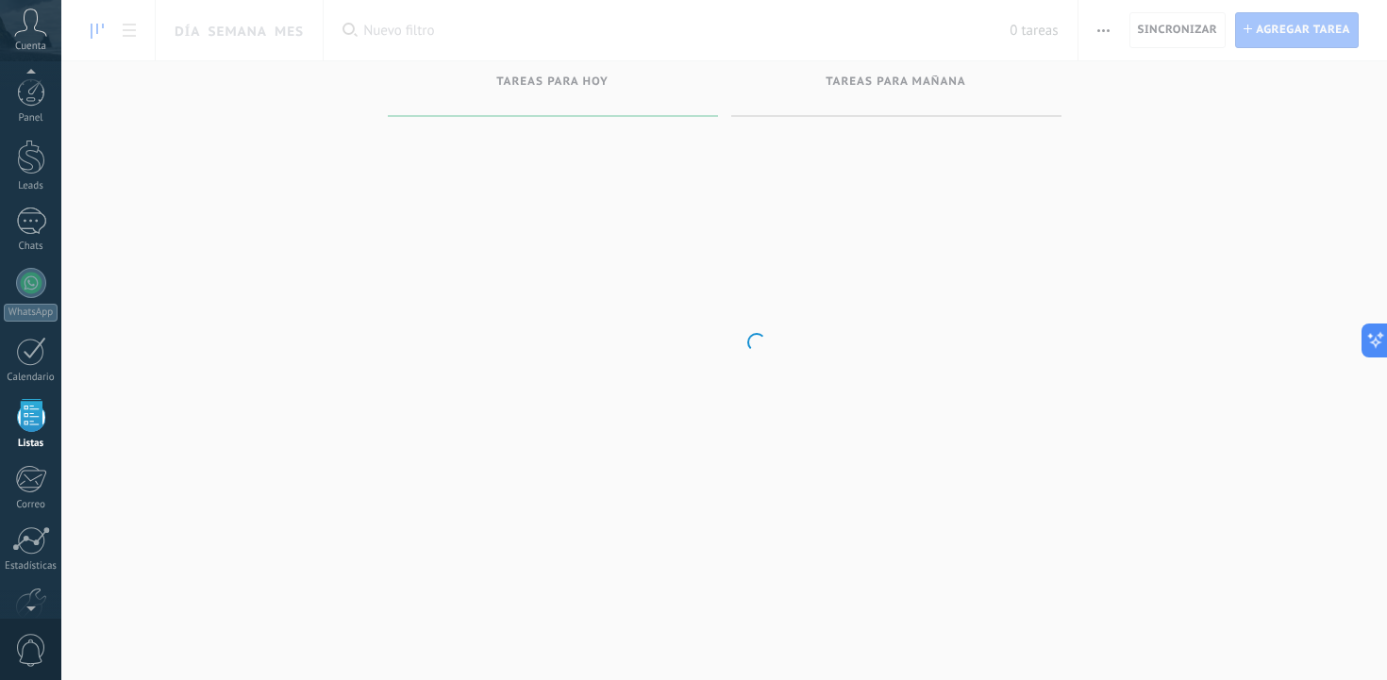
scroll to position [49, 0]
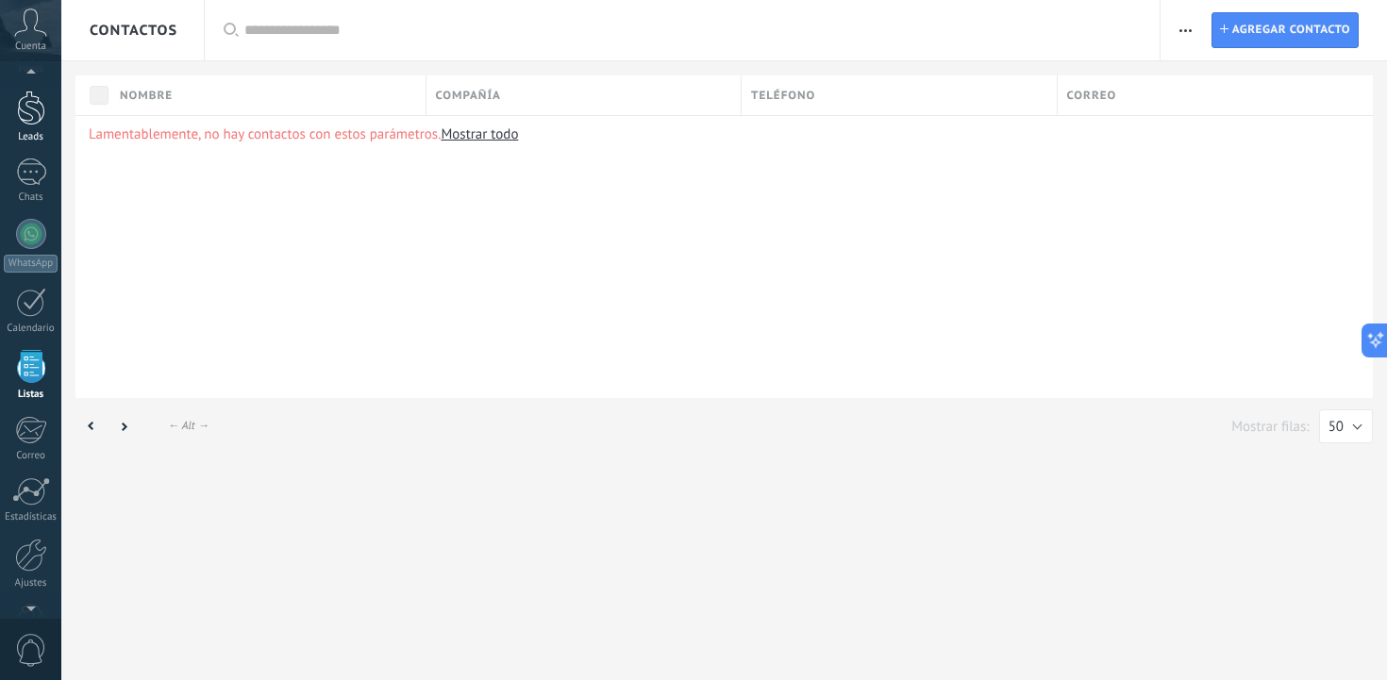
click at [31, 101] on div at bounding box center [31, 108] width 28 height 35
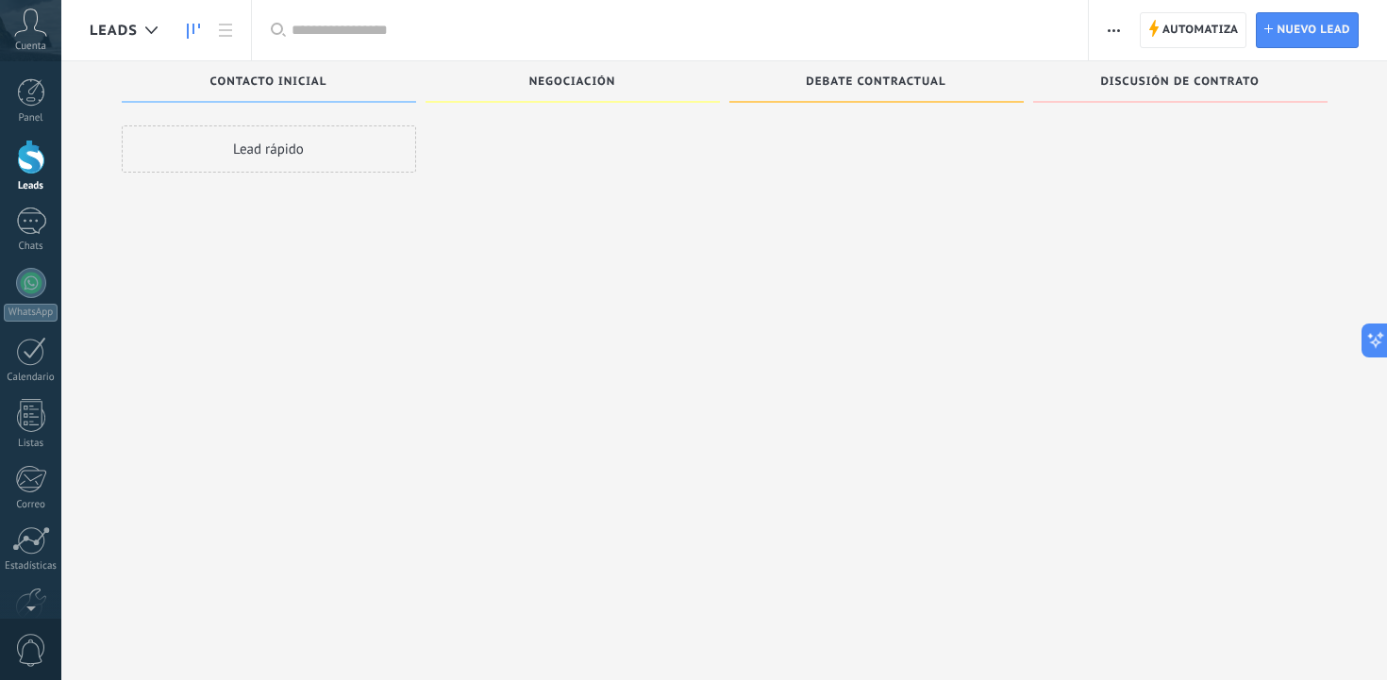
click at [34, 35] on icon at bounding box center [30, 22] width 33 height 28
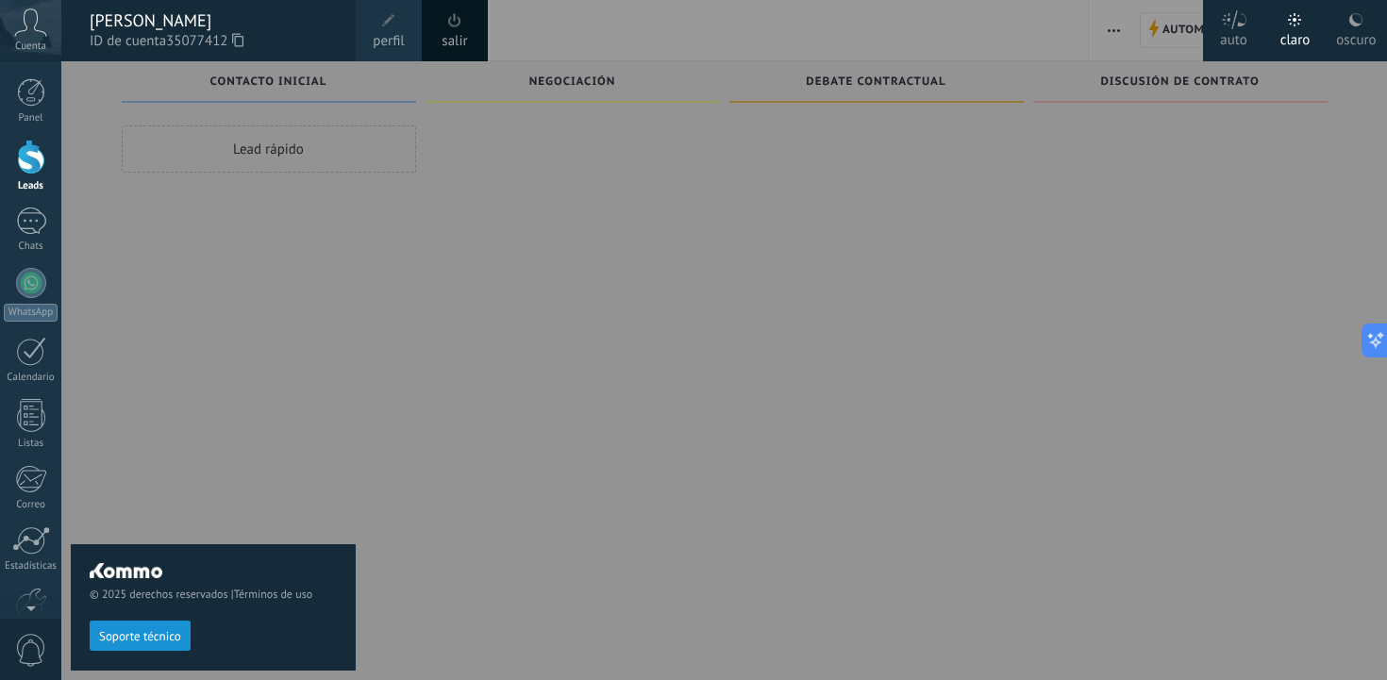
click at [26, 643] on span "0" at bounding box center [31, 650] width 32 height 33
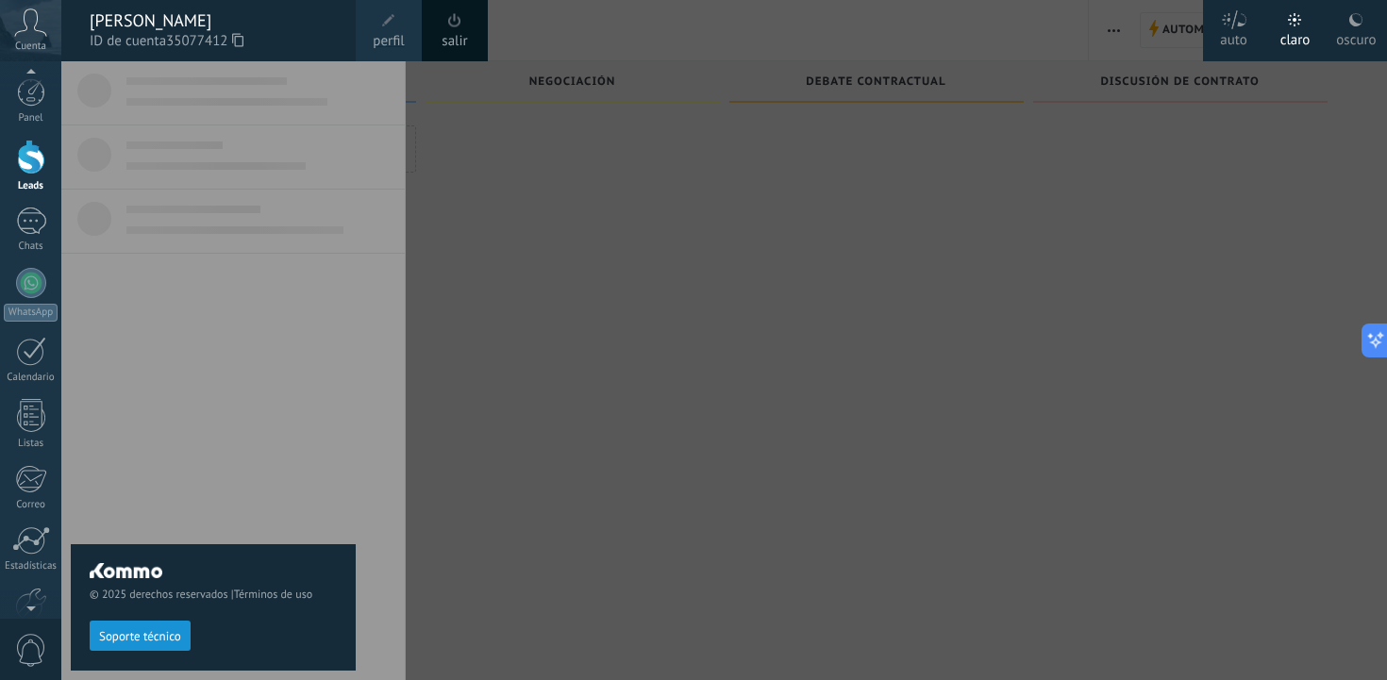
scroll to position [3, 0]
click at [28, 579] on div "Panel Leads Chats WhatsApp Clientes" at bounding box center [30, 399] width 61 height 646
click at [27, 591] on div at bounding box center [30, 605] width 61 height 28
click at [24, 543] on div at bounding box center [31, 542] width 32 height 33
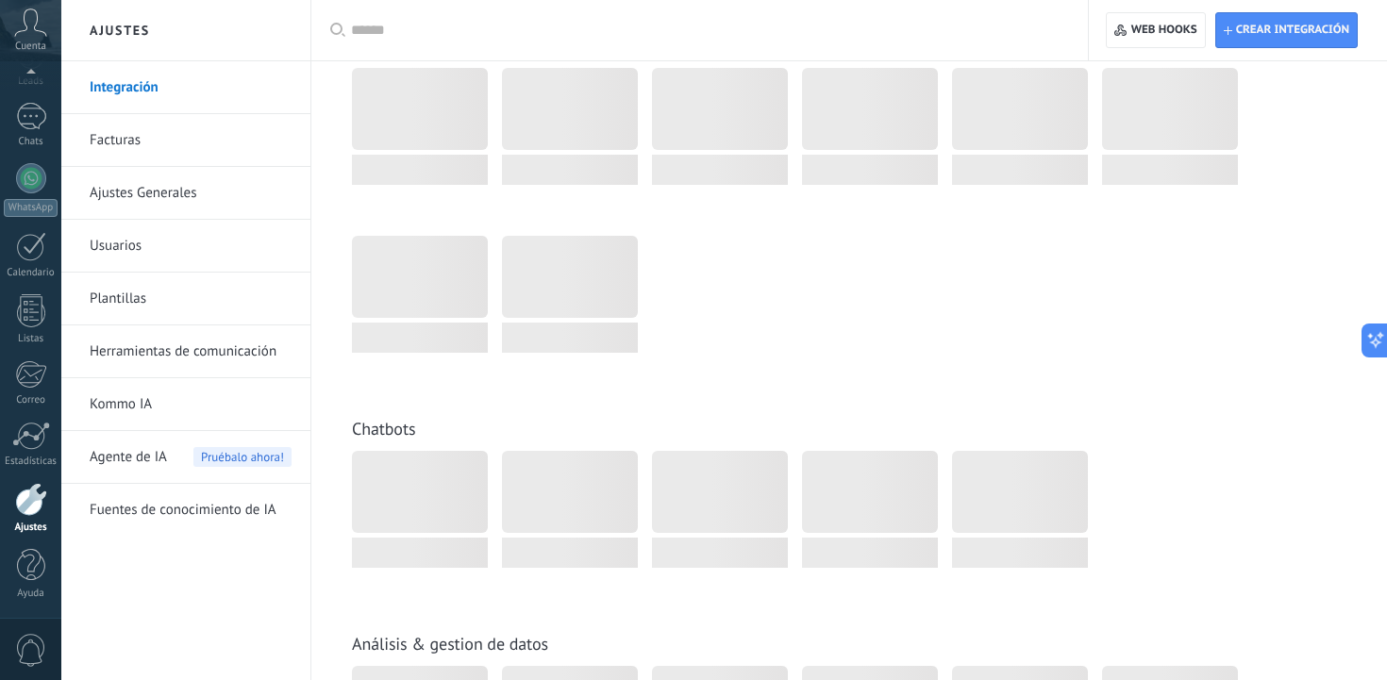
scroll to position [3679, 0]
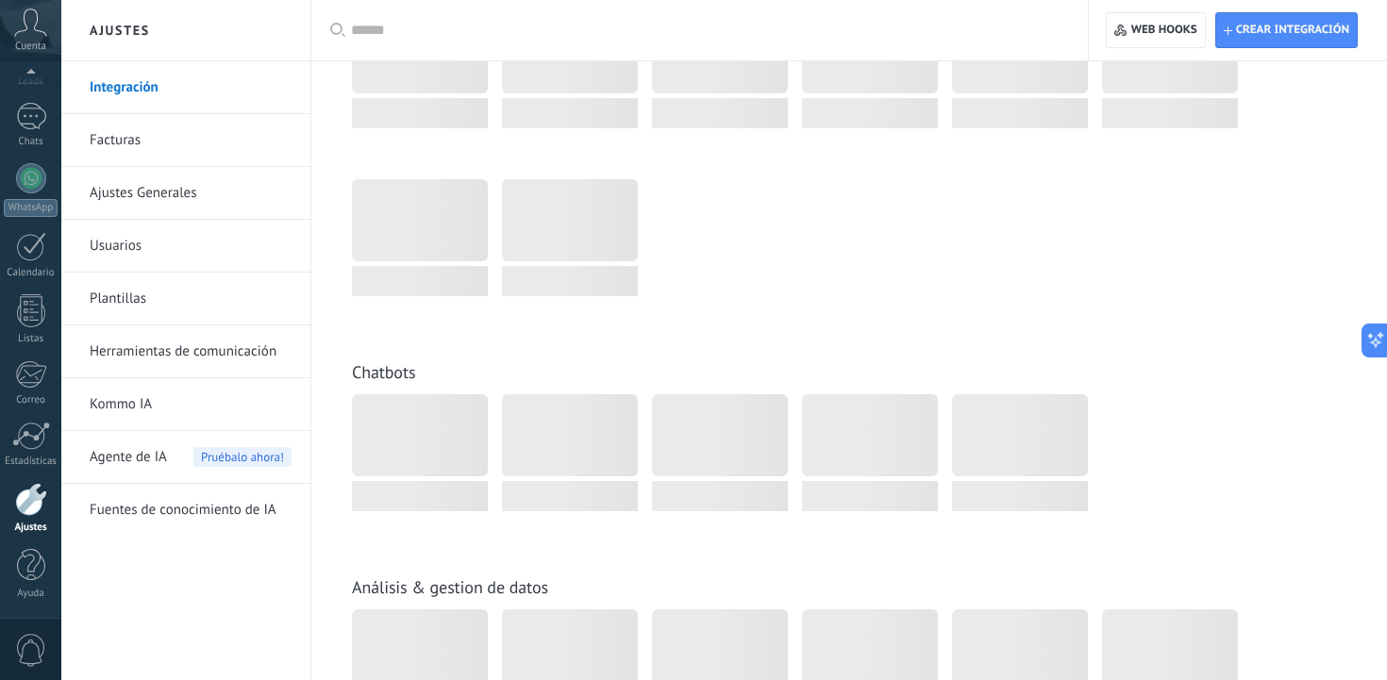
click at [153, 197] on link "Ajustes Generales" at bounding box center [191, 193] width 202 height 53
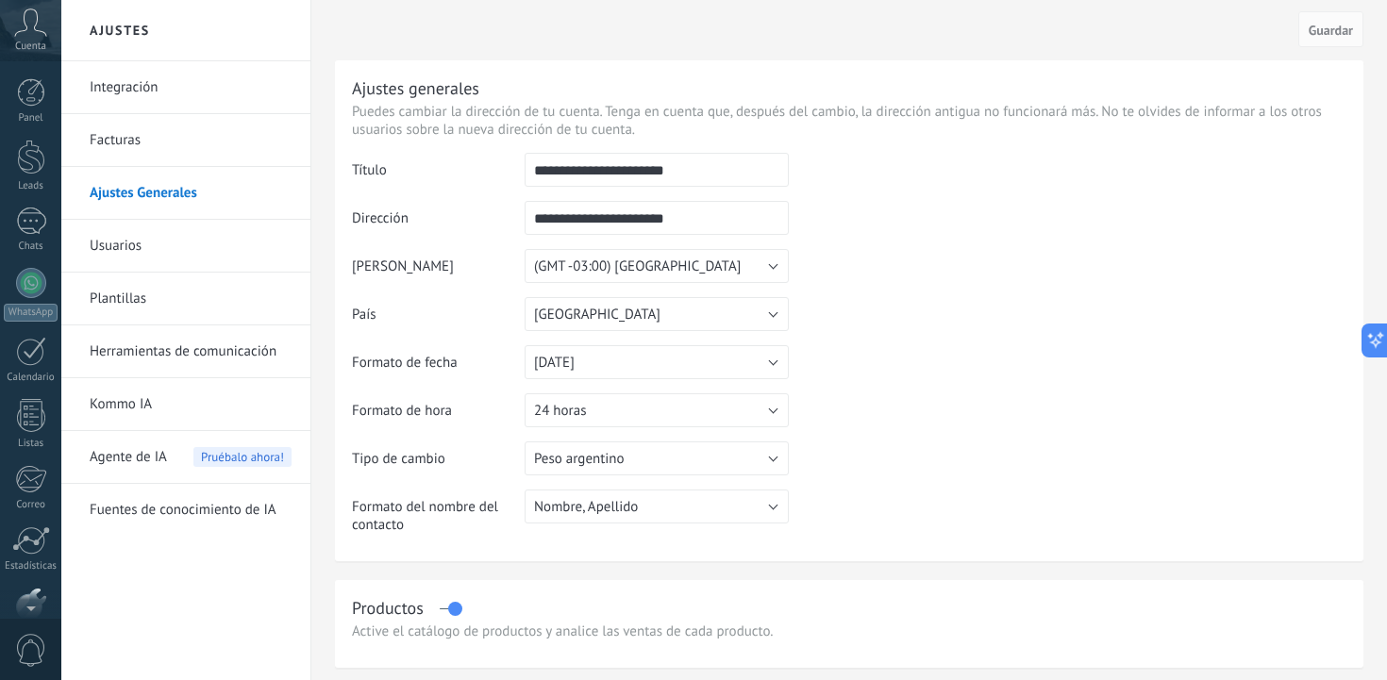
click at [28, 41] on span "Cuenta" at bounding box center [30, 47] width 31 height 12
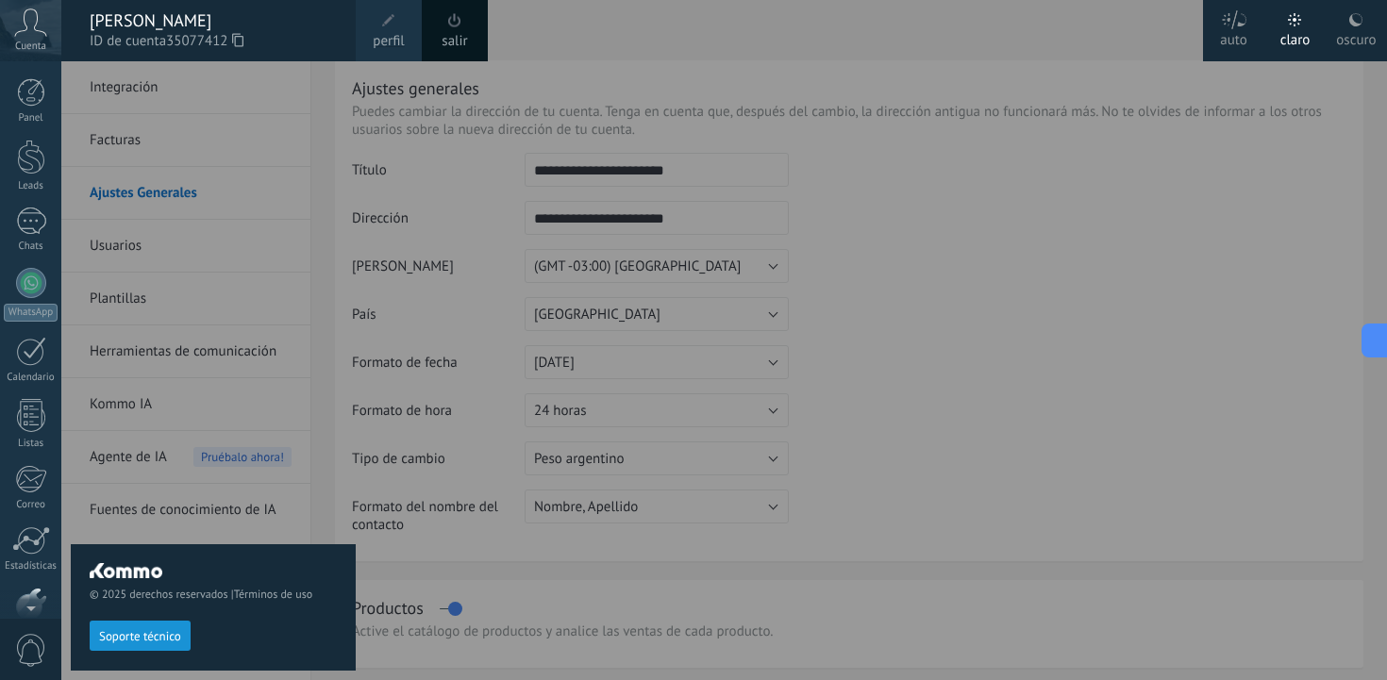
click at [818, 262] on div at bounding box center [754, 340] width 1387 height 680
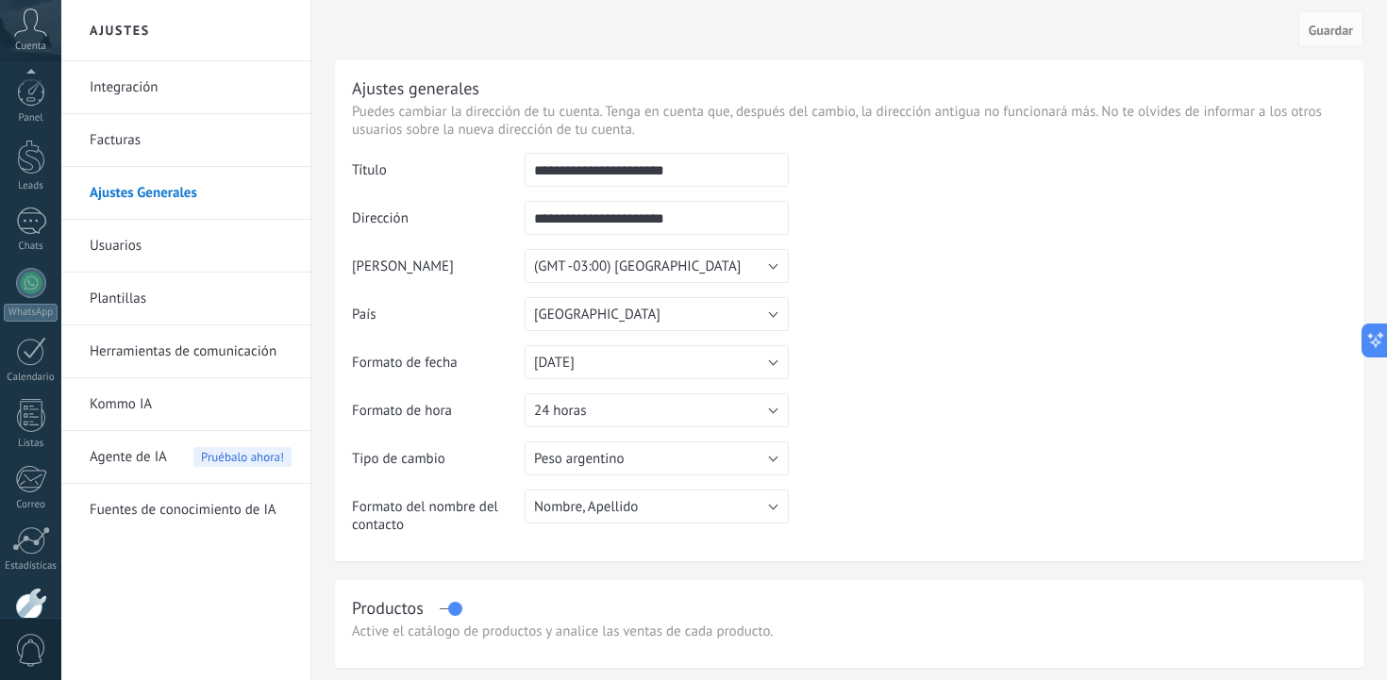
scroll to position [105, 0]
click at [137, 98] on link "Integración" at bounding box center [191, 87] width 202 height 53
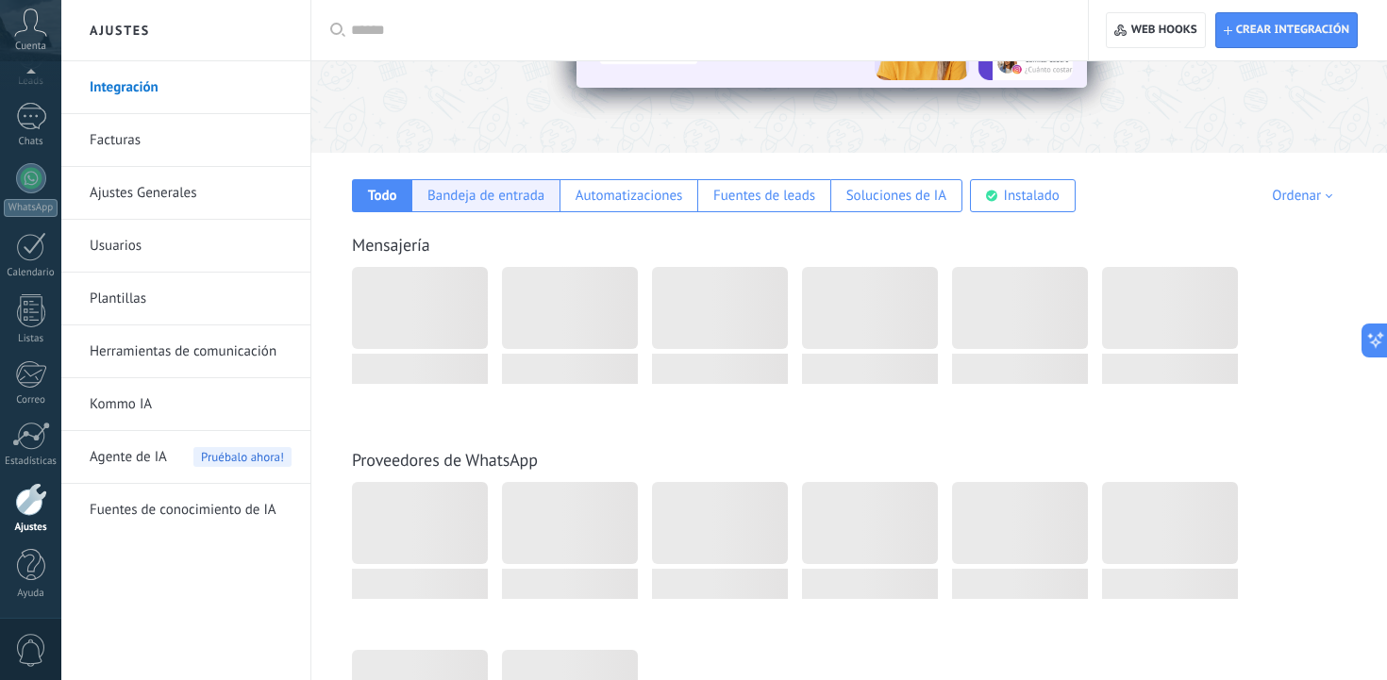
scroll to position [96, 0]
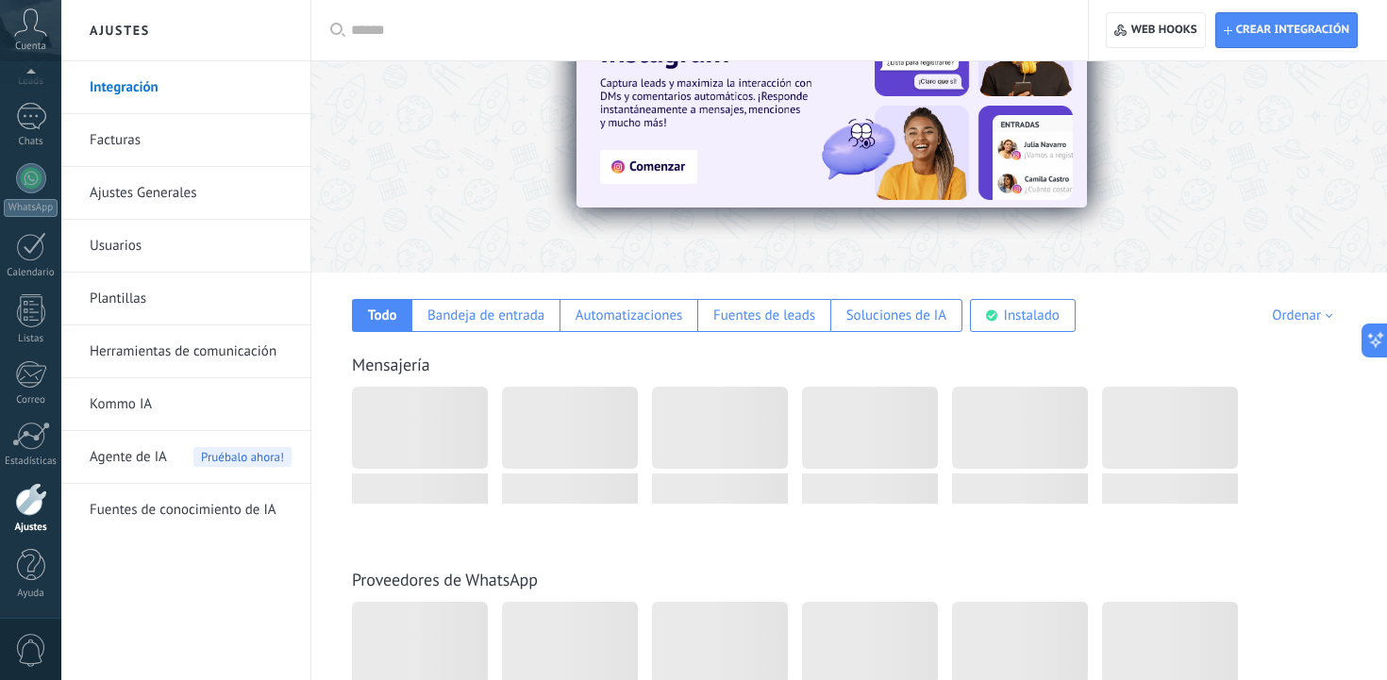
click at [134, 135] on link "Facturas" at bounding box center [191, 140] width 202 height 53
click at [123, 140] on link "Facturas" at bounding box center [191, 140] width 202 height 53
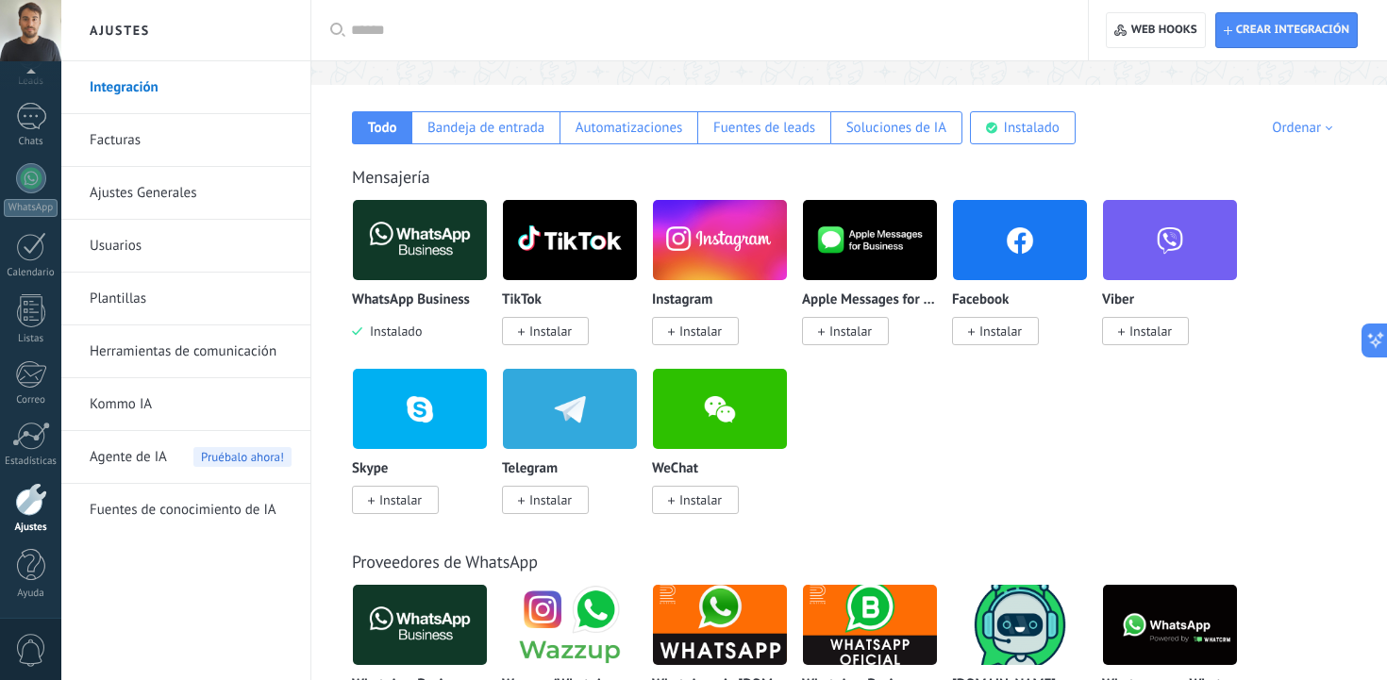
scroll to position [292, 0]
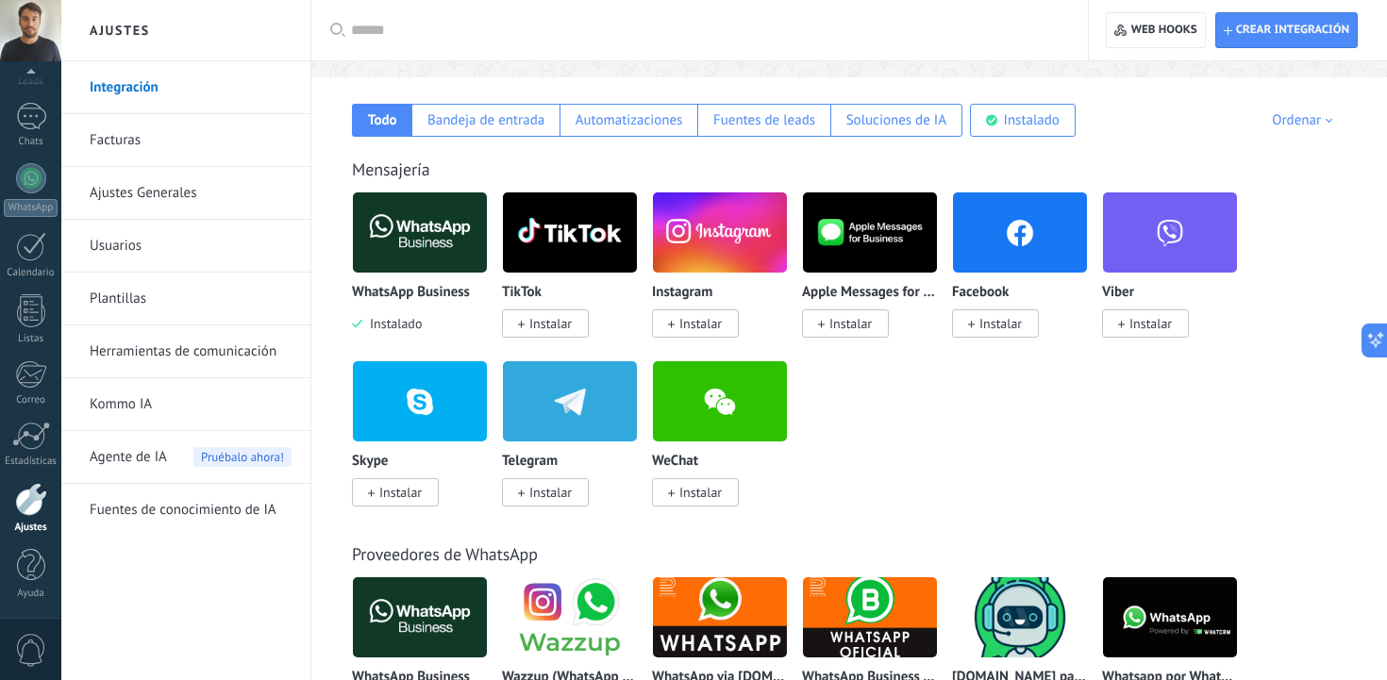
click at [426, 277] on div "WhatsApp Business Instalado" at bounding box center [420, 263] width 136 height 142
click at [397, 245] on img at bounding box center [420, 233] width 134 height 92
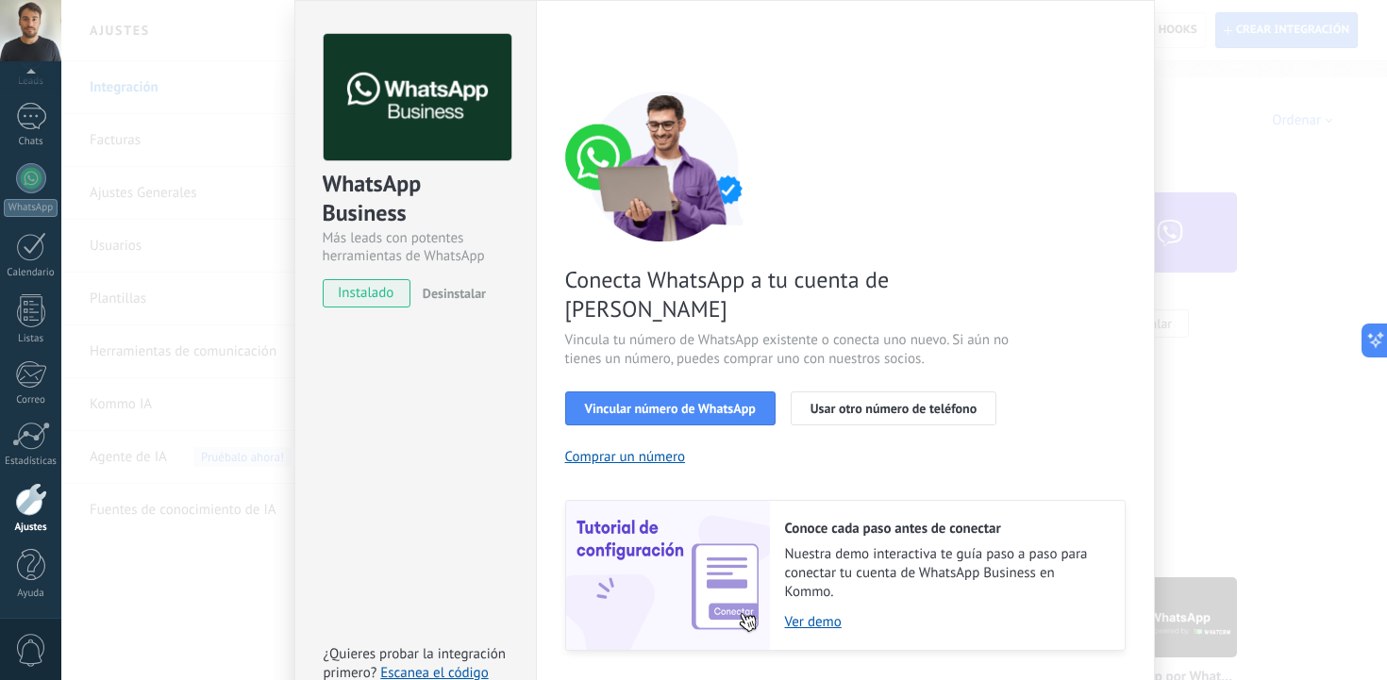
scroll to position [65, 0]
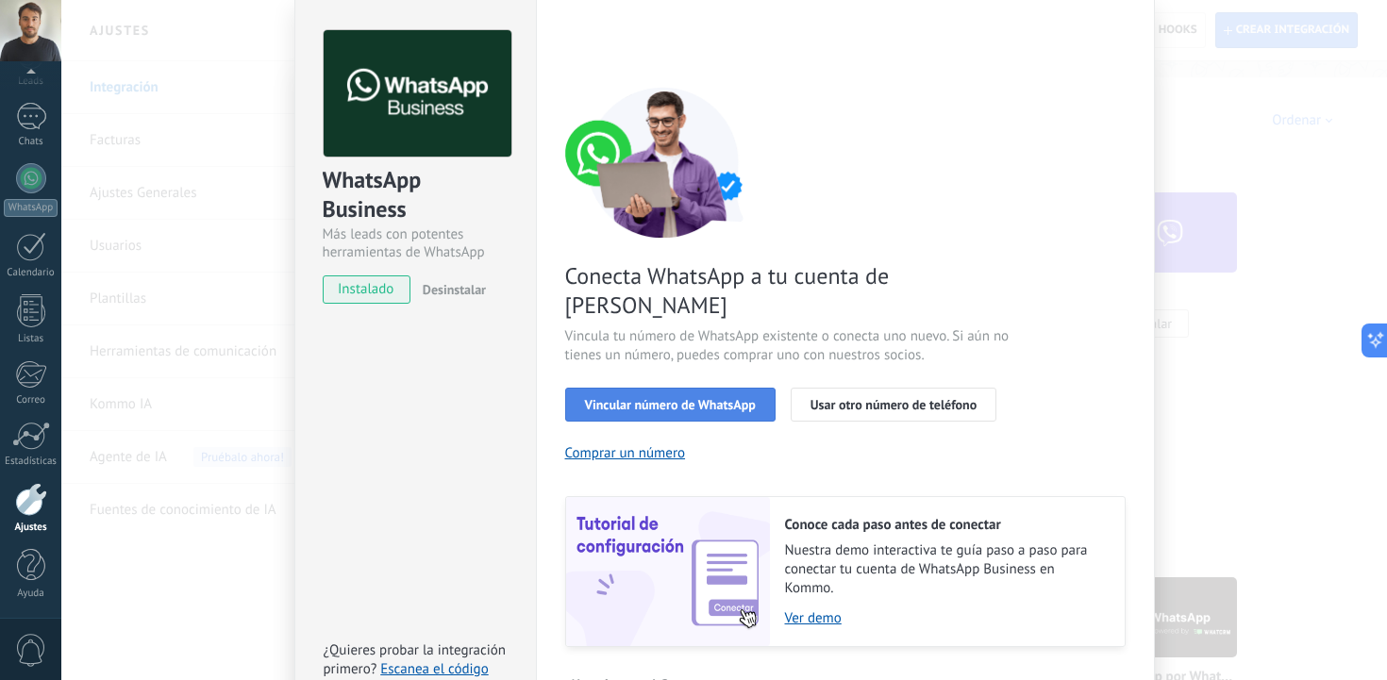
click at [712, 398] on span "Vincular número de WhatsApp" at bounding box center [670, 404] width 171 height 13
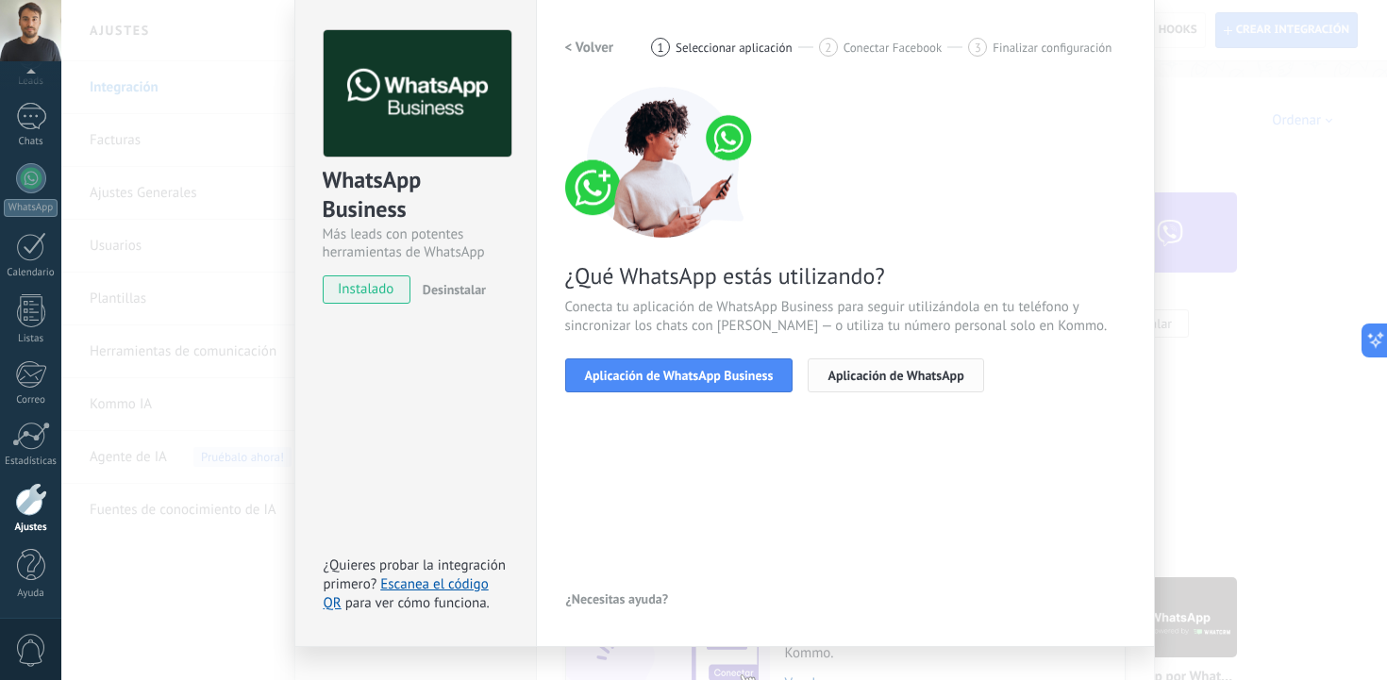
click at [866, 375] on span "Aplicación de WhatsApp" at bounding box center [896, 375] width 136 height 13
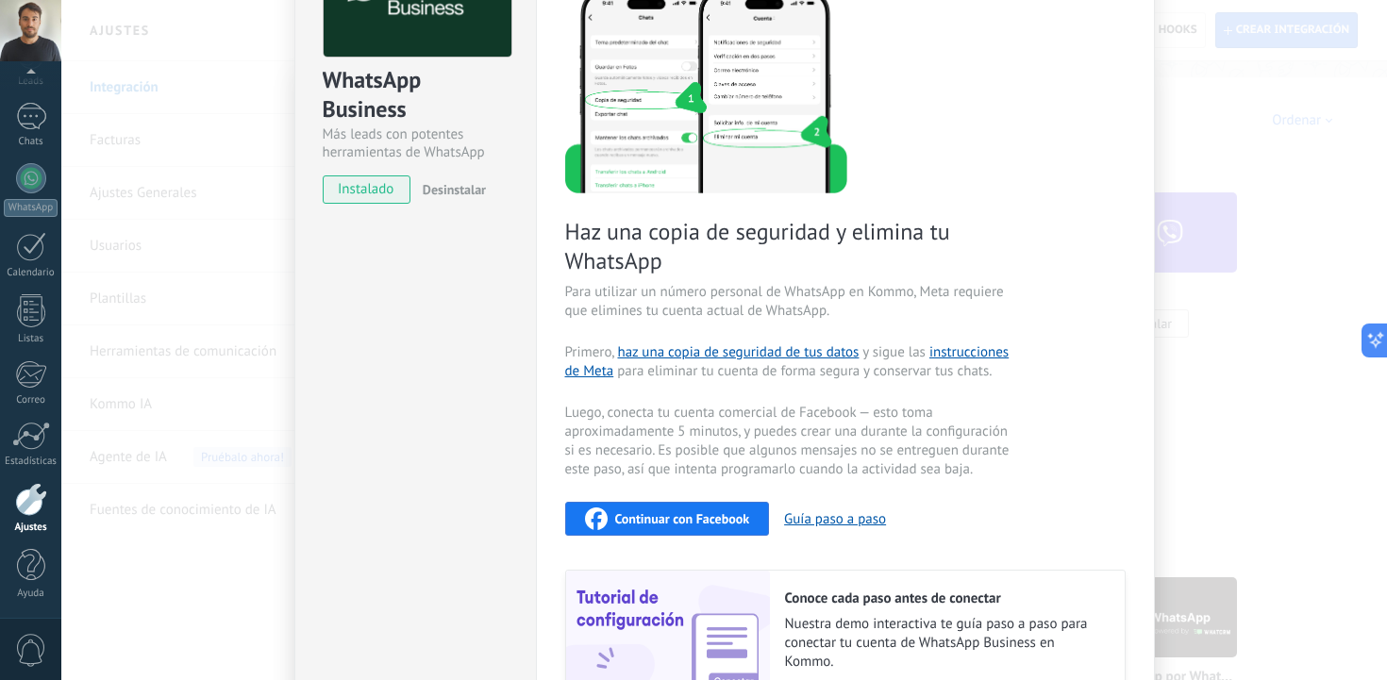
scroll to position [222, 0]
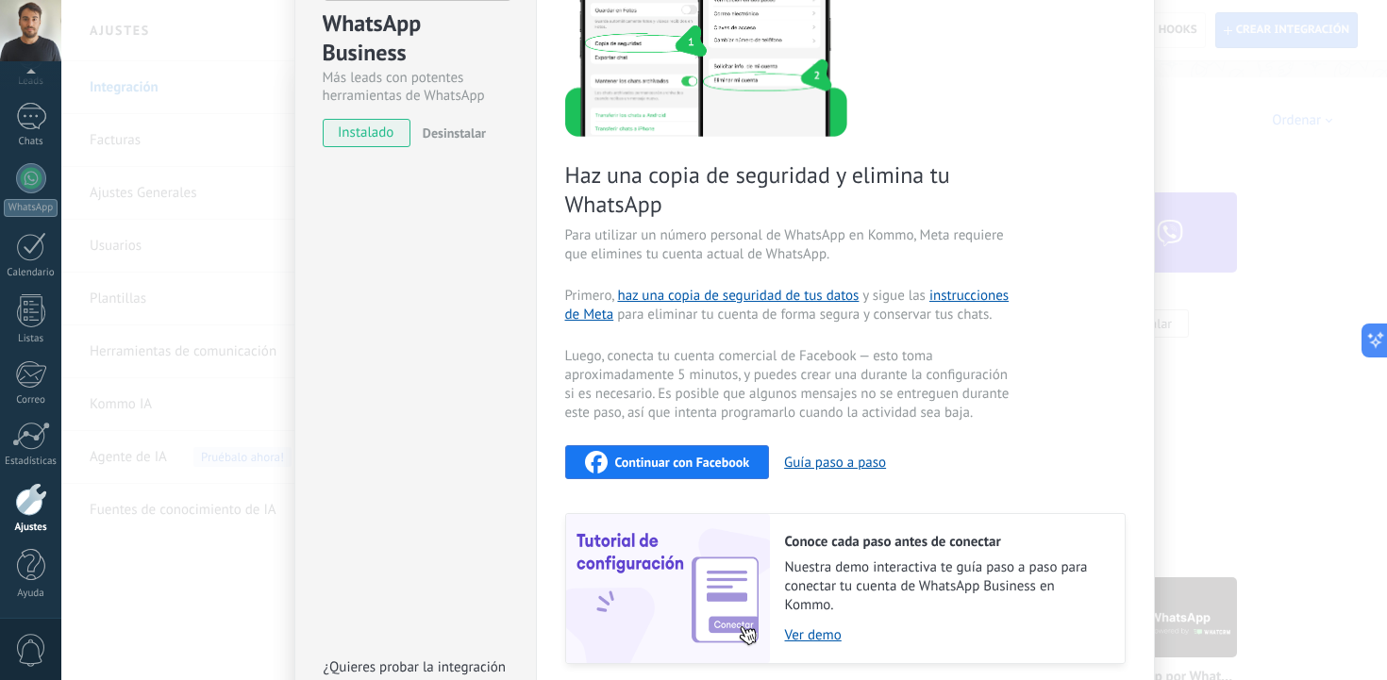
click at [697, 461] on span "Continuar con Facebook" at bounding box center [682, 462] width 135 height 13
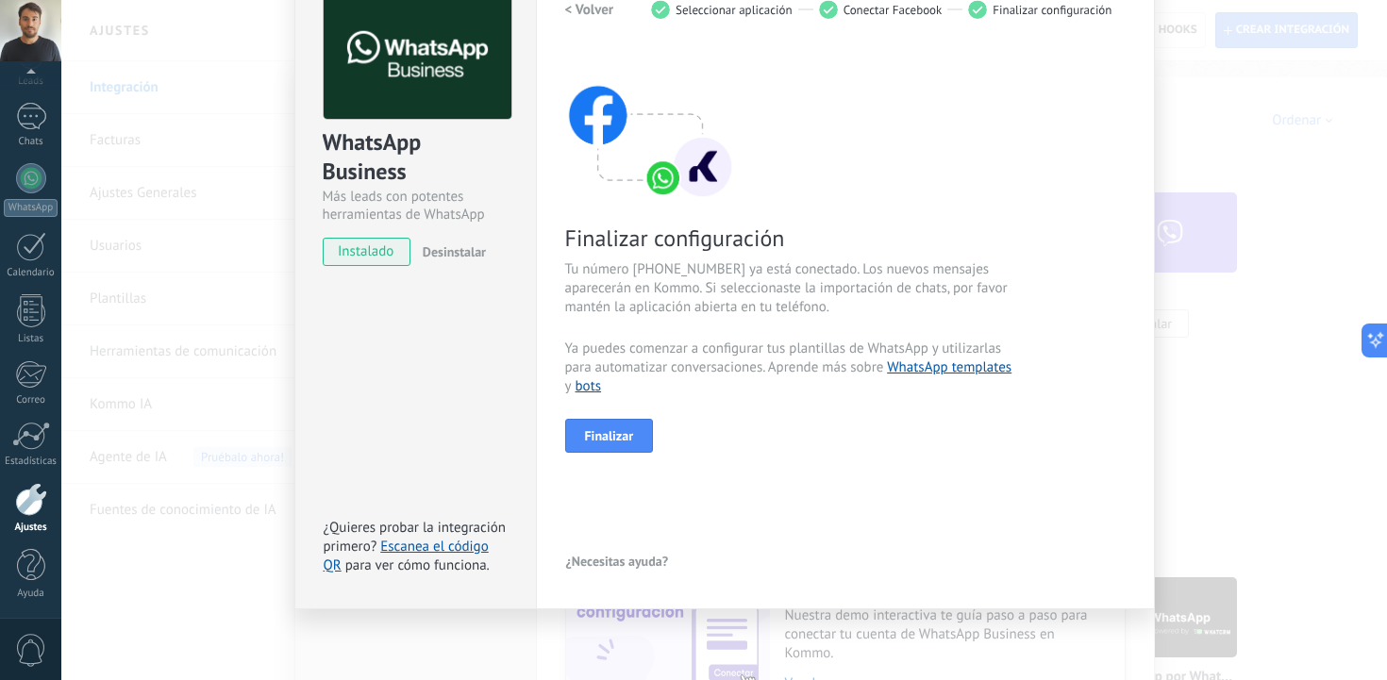
scroll to position [103, 0]
click at [624, 460] on div "< Volver 1 Seleccionar aplicación 2 Conectar Facebook 3 Finalizar configuración…" at bounding box center [845, 283] width 561 height 583
click at [617, 419] on button "Finalizar" at bounding box center [609, 436] width 89 height 34
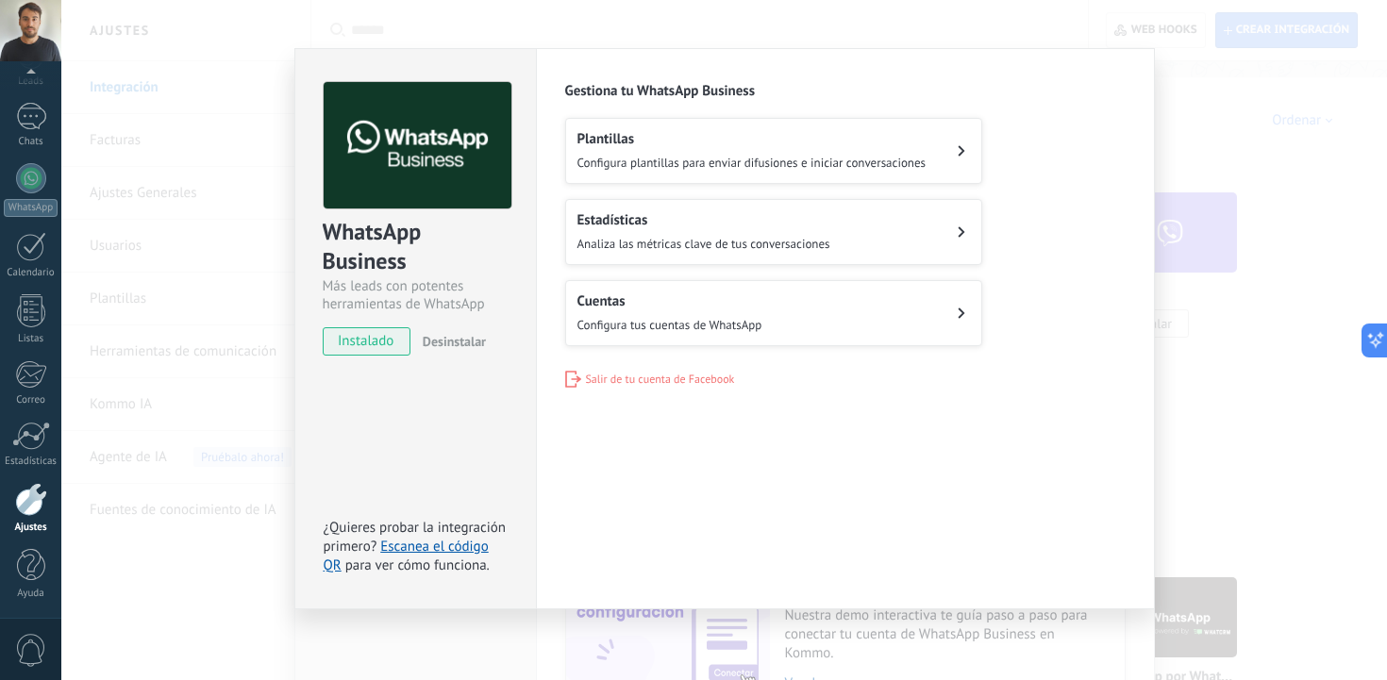
click at [922, 156] on span "Configura plantillas para enviar difusiones e iniciar conversaciones" at bounding box center [752, 163] width 349 height 16
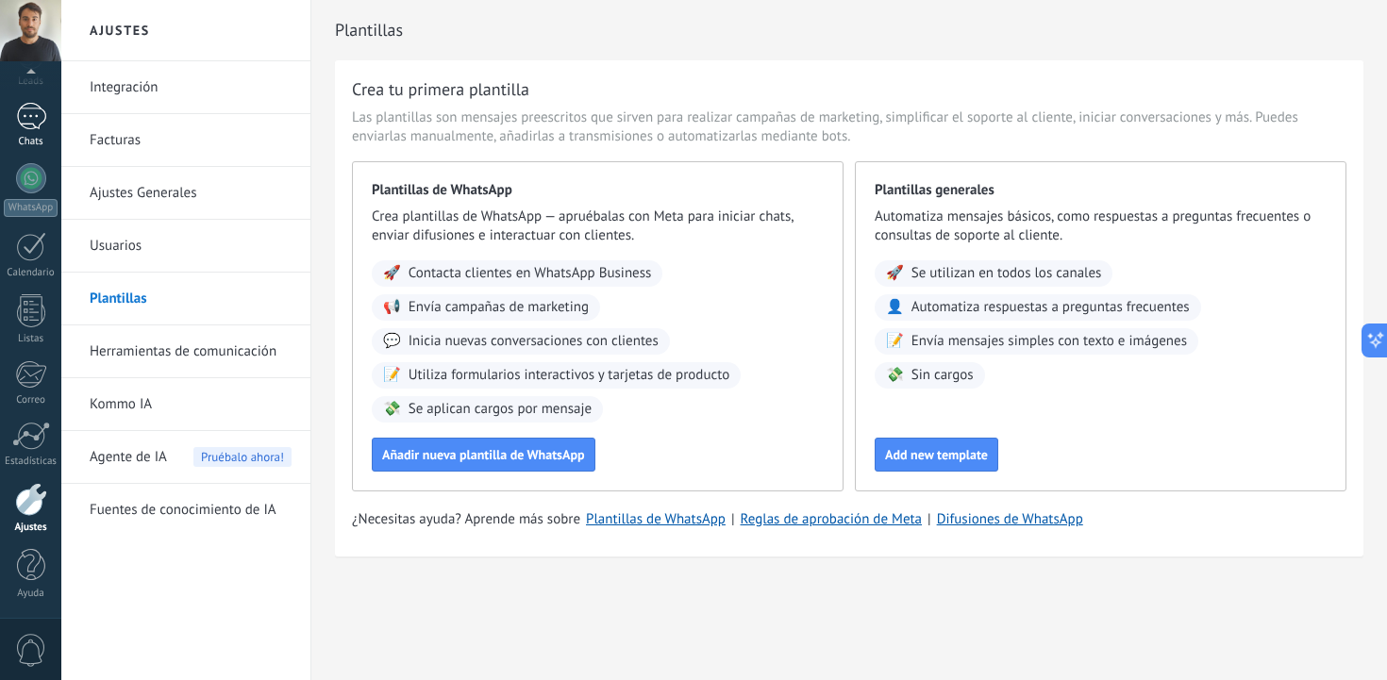
click at [23, 115] on div at bounding box center [31, 116] width 30 height 27
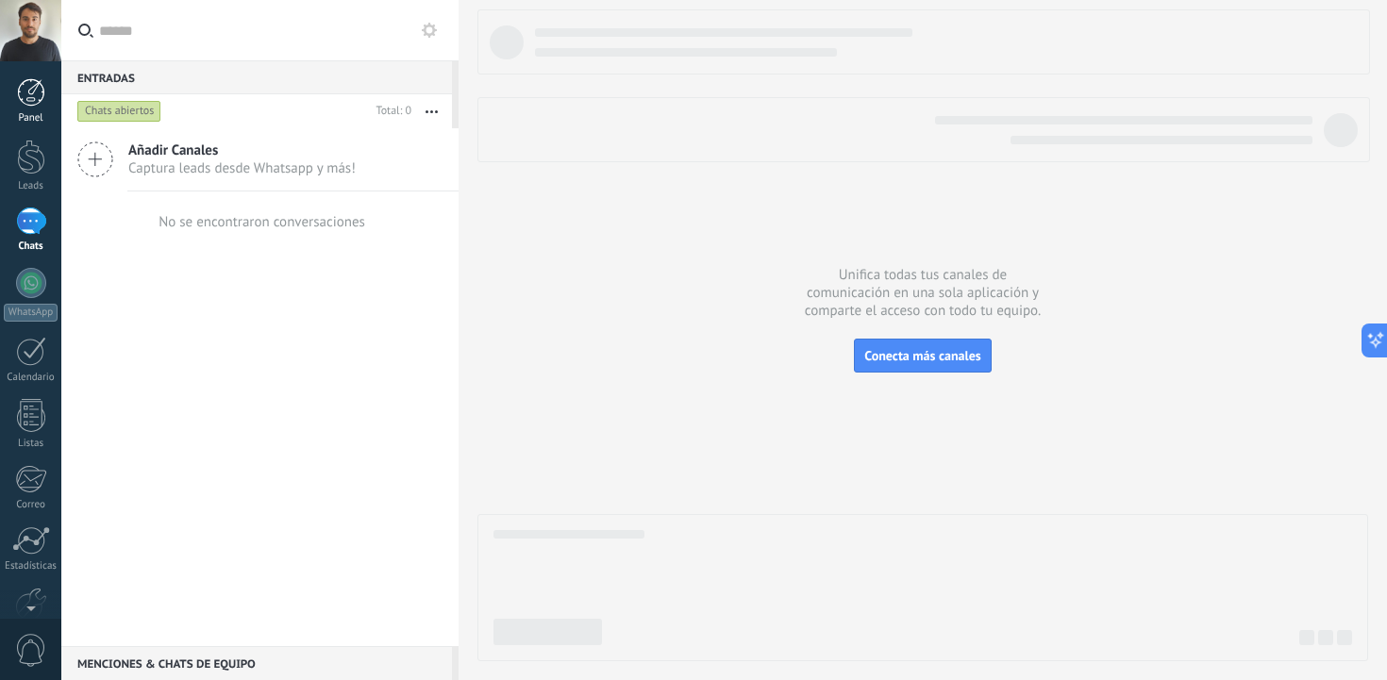
click at [23, 90] on div at bounding box center [31, 92] width 28 height 28
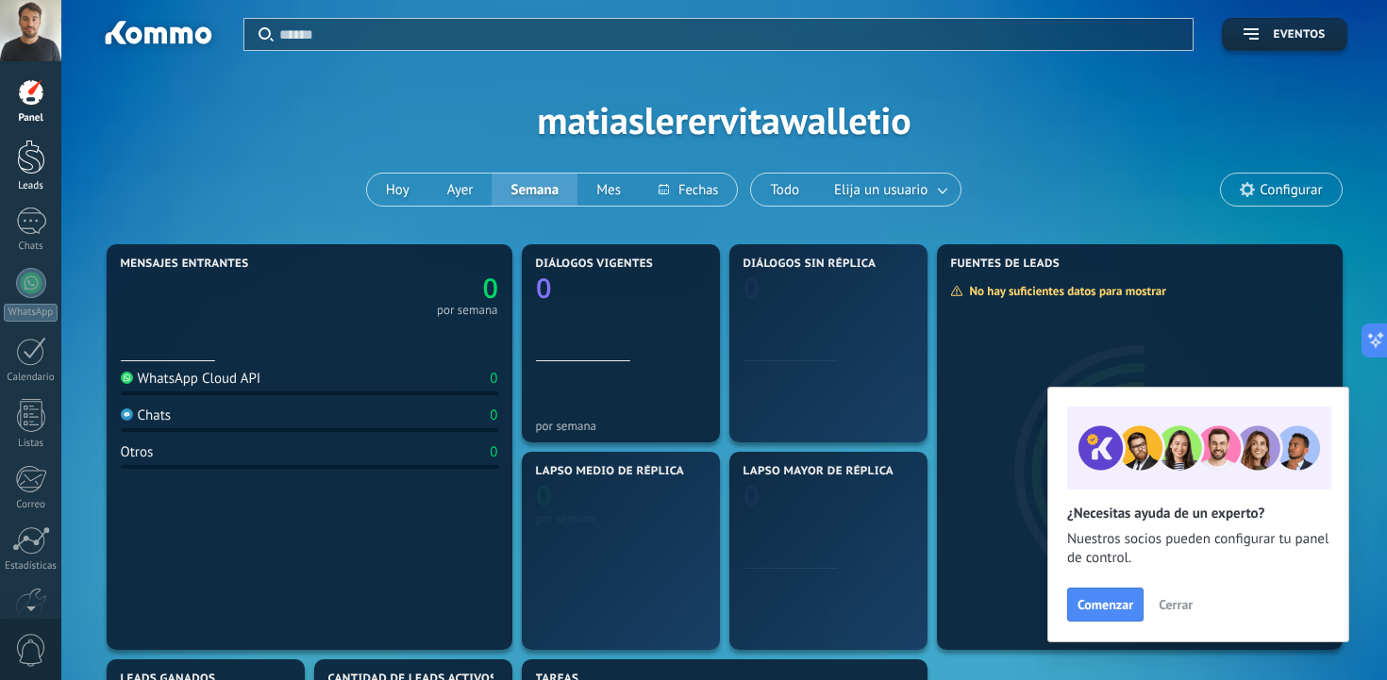
click at [28, 151] on div at bounding box center [31, 157] width 28 height 35
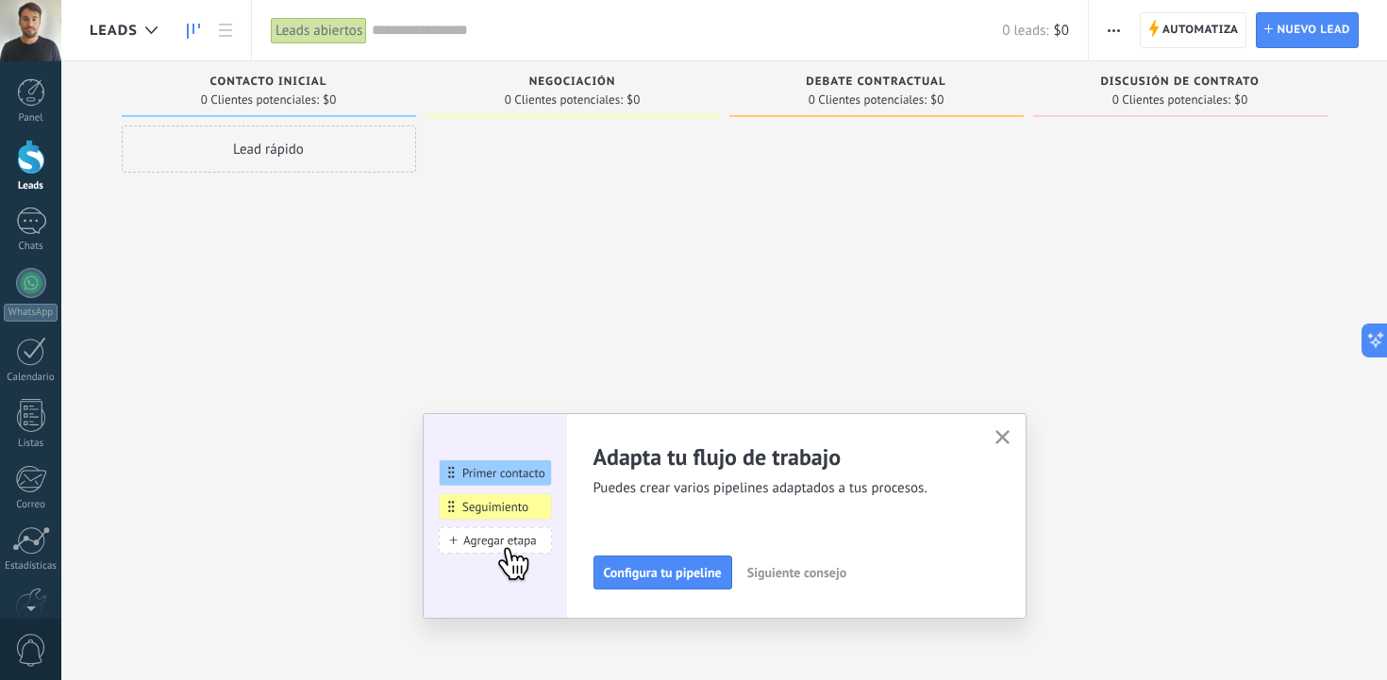
click at [999, 439] on use "button" at bounding box center [1003, 437] width 14 height 14
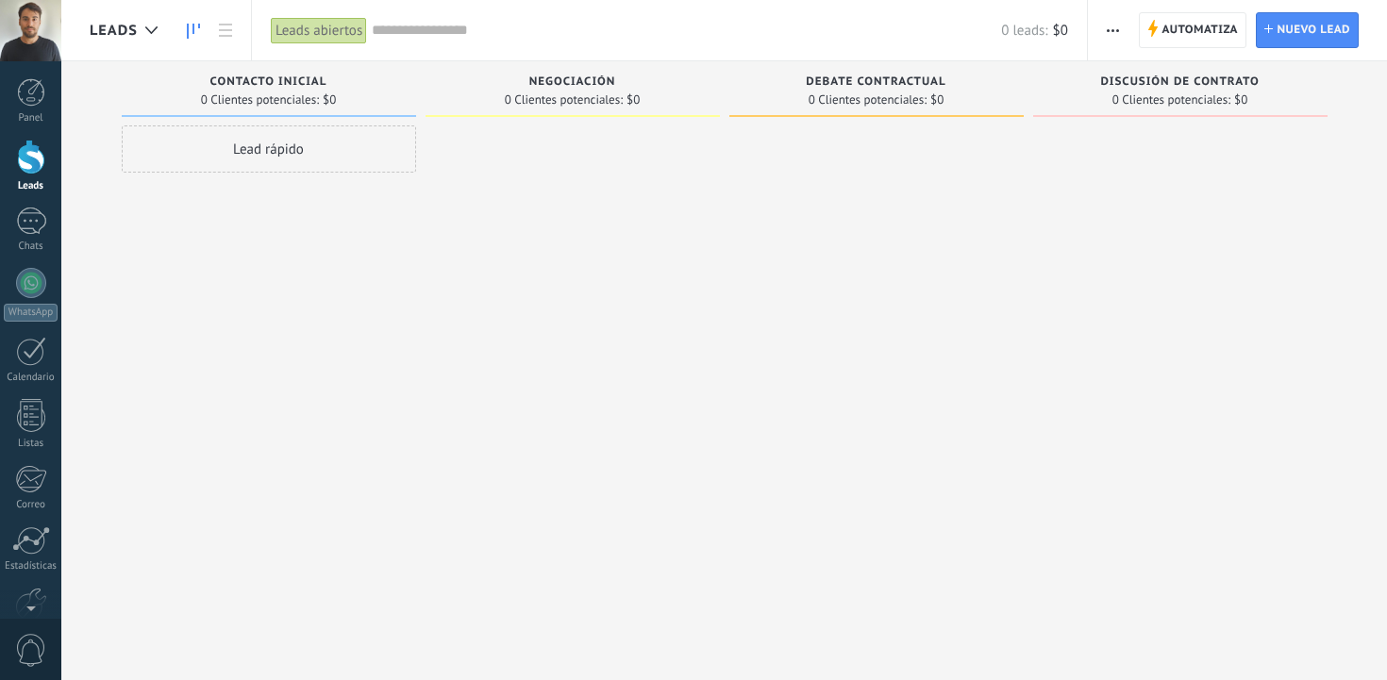
click at [25, 216] on div at bounding box center [31, 221] width 30 height 27
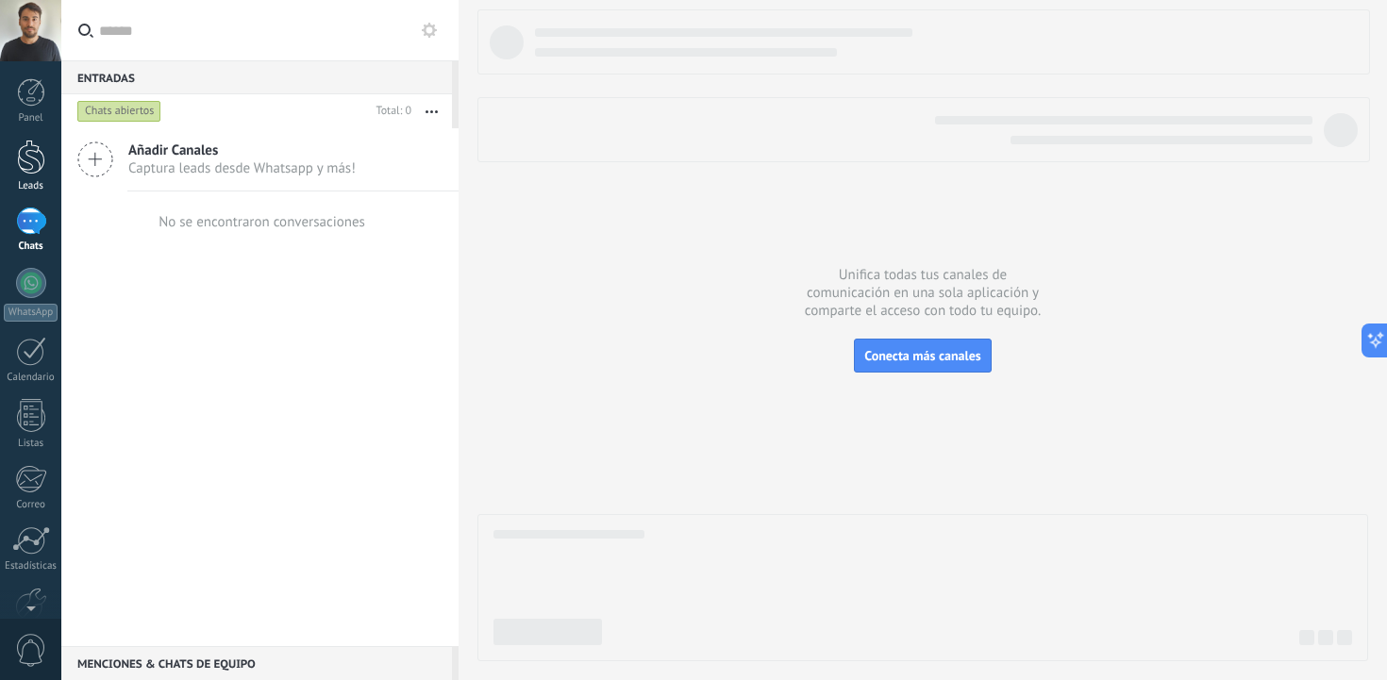
click at [30, 176] on link "Leads" at bounding box center [30, 166] width 61 height 53
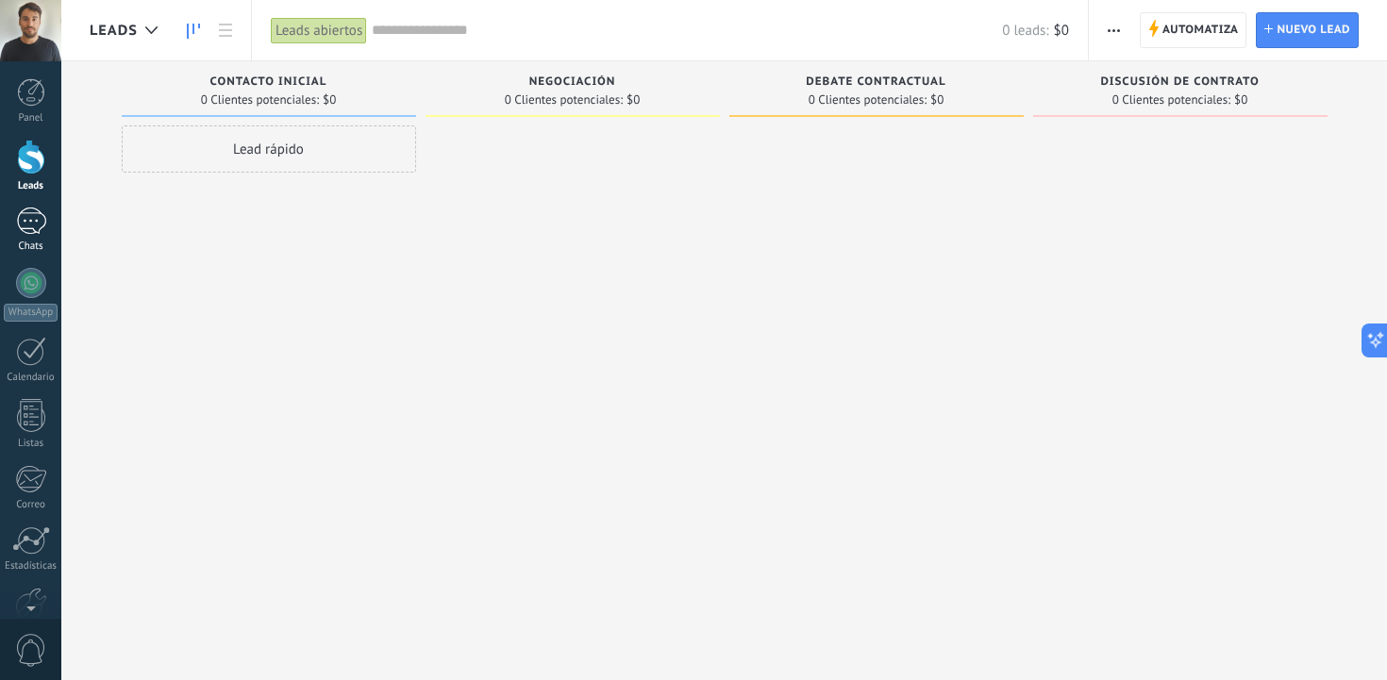
click at [24, 209] on div at bounding box center [31, 221] width 30 height 27
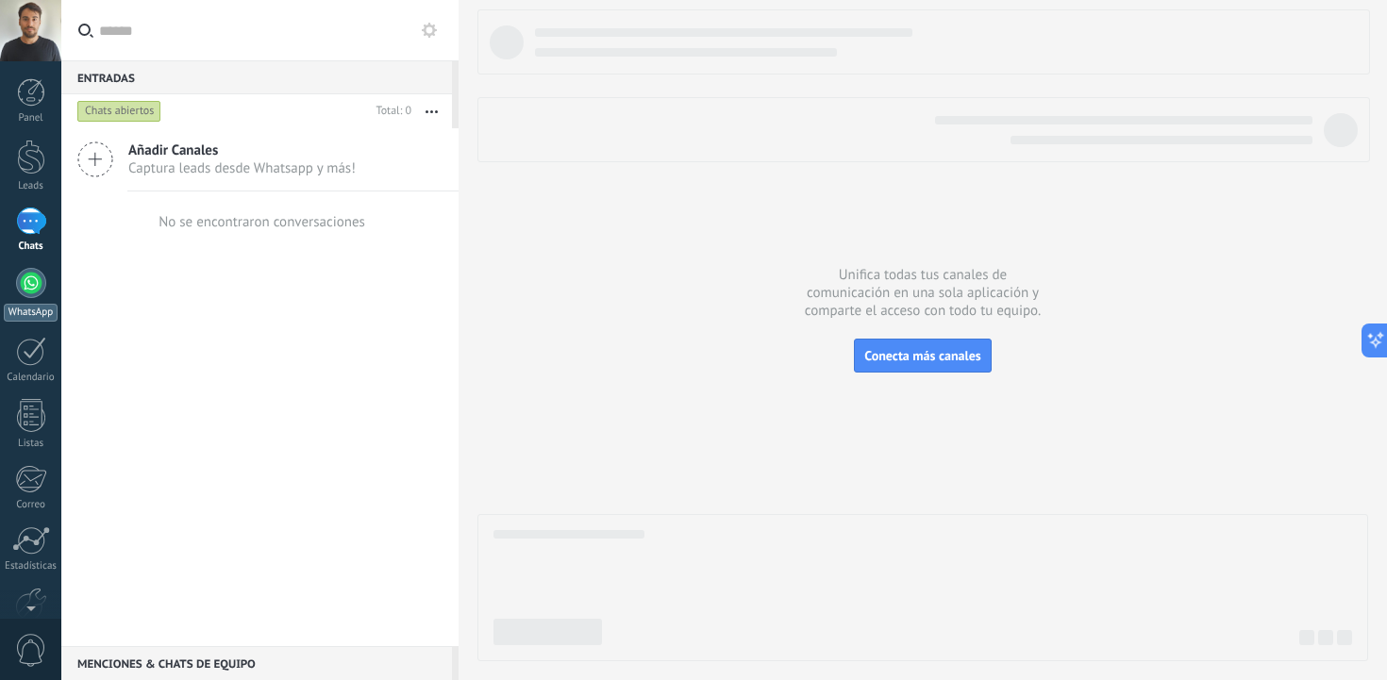
click at [28, 275] on div at bounding box center [31, 283] width 30 height 30
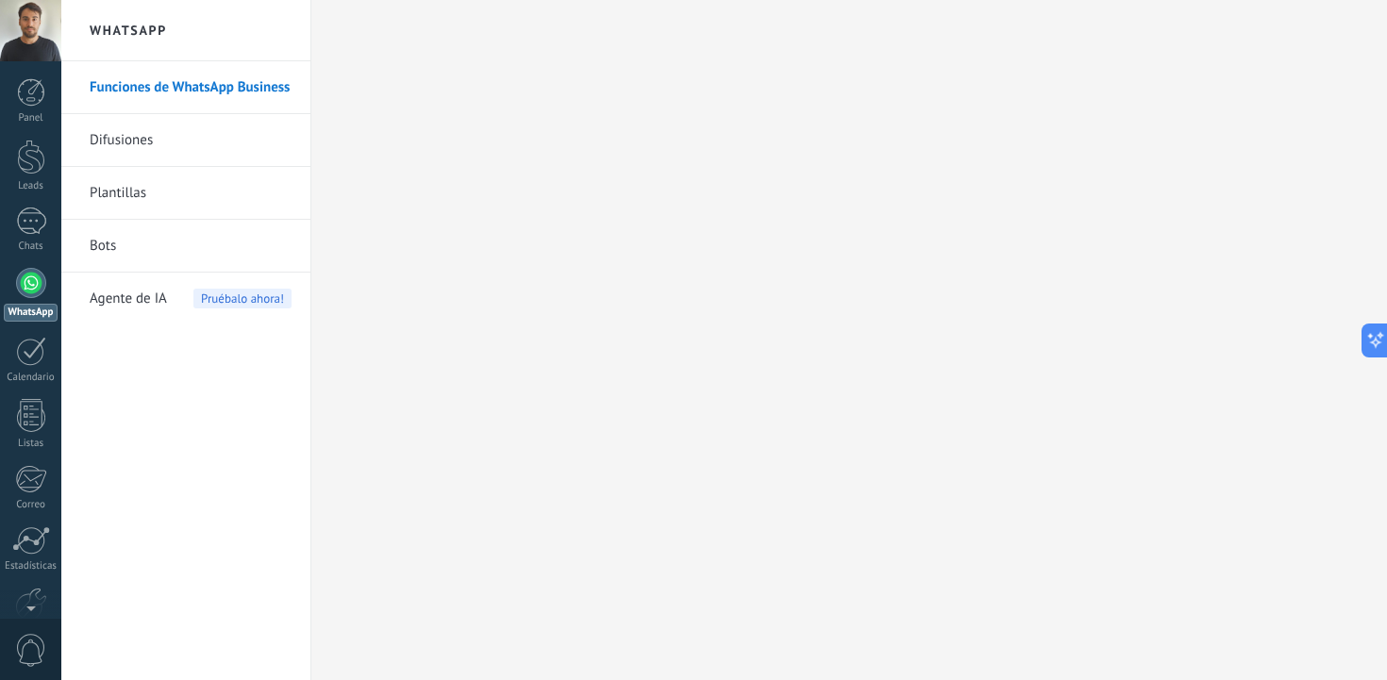
click at [139, 145] on link "Difusiones" at bounding box center [191, 140] width 202 height 53
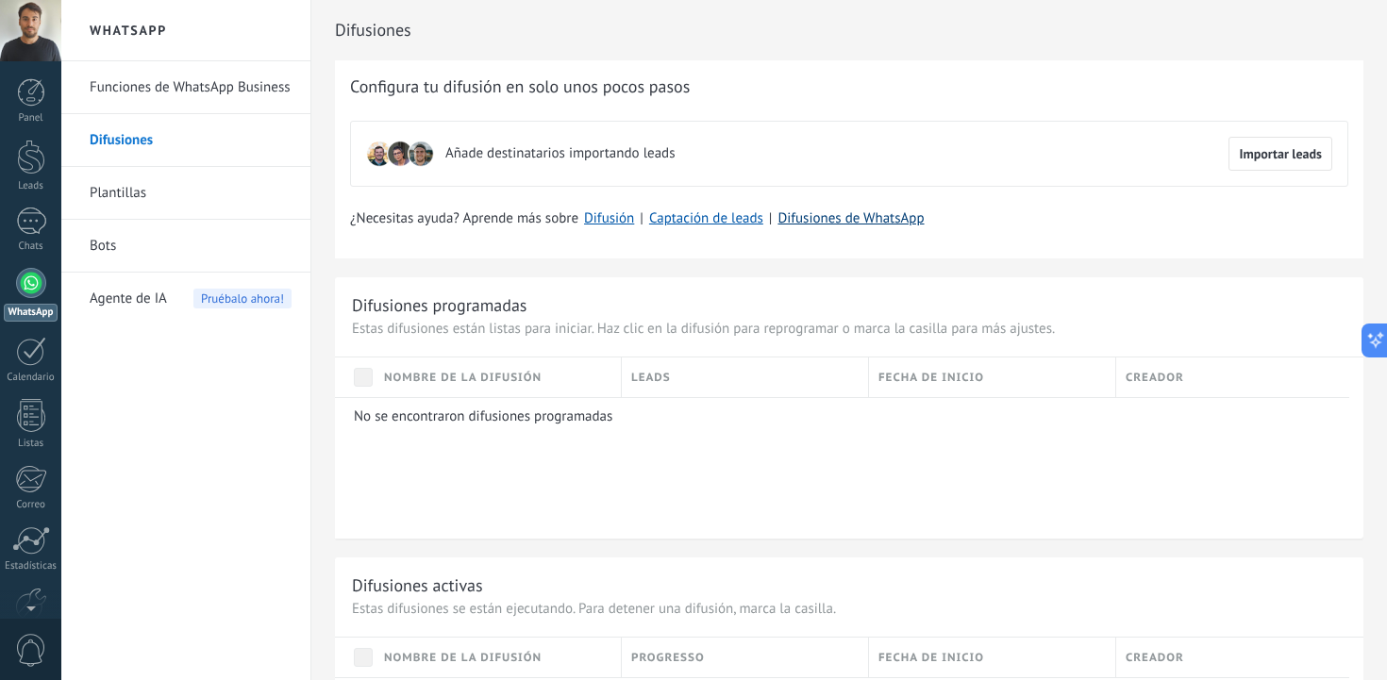
click at [847, 217] on link "Difusiones de WhatsApp" at bounding box center [851, 219] width 146 height 18
